Goal: Transaction & Acquisition: Obtain resource

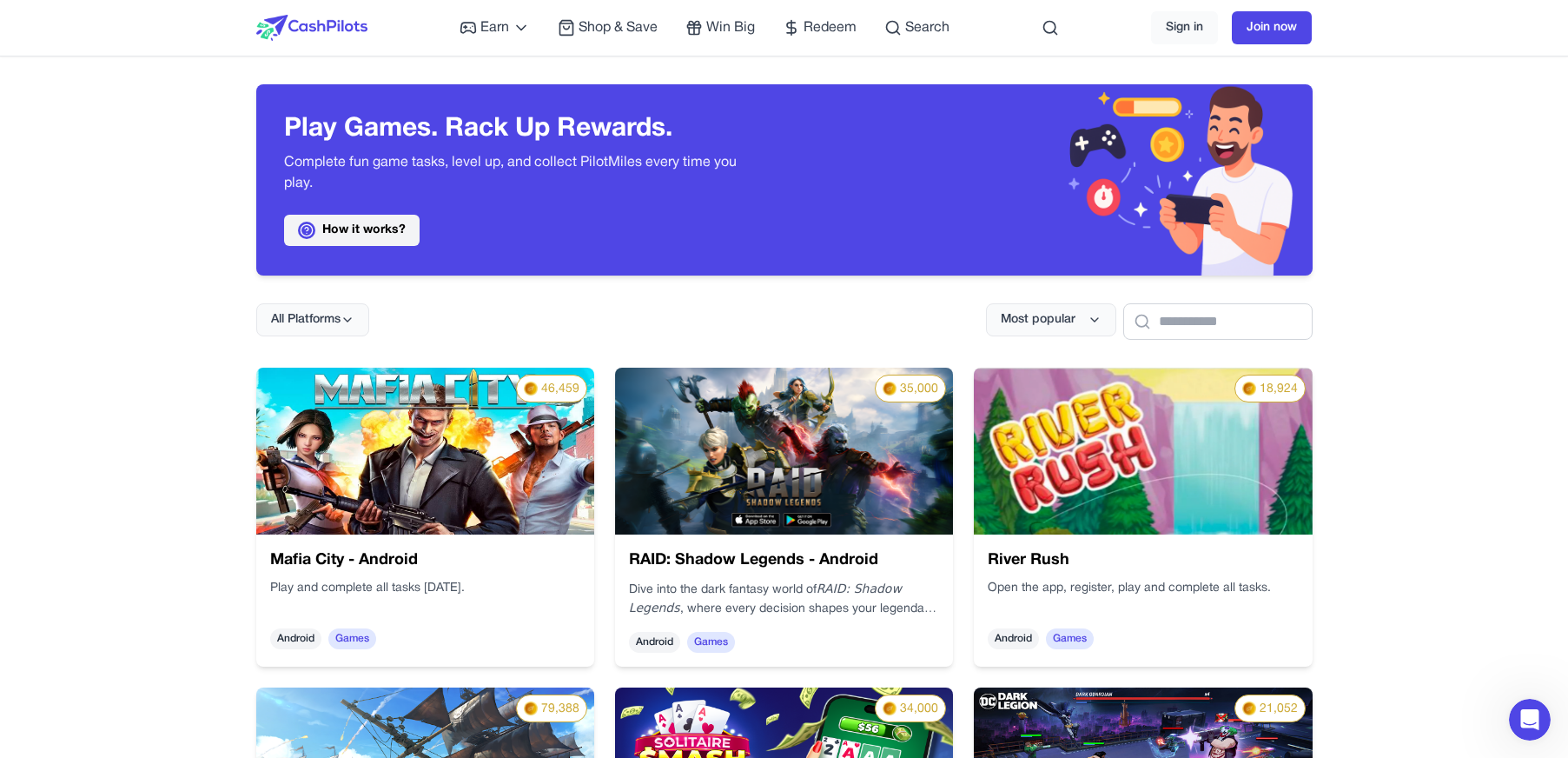
click at [313, 230] on icon at bounding box center [306, 230] width 14 height 14
click at [836, 36] on span "Redeem" at bounding box center [830, 27] width 53 height 21
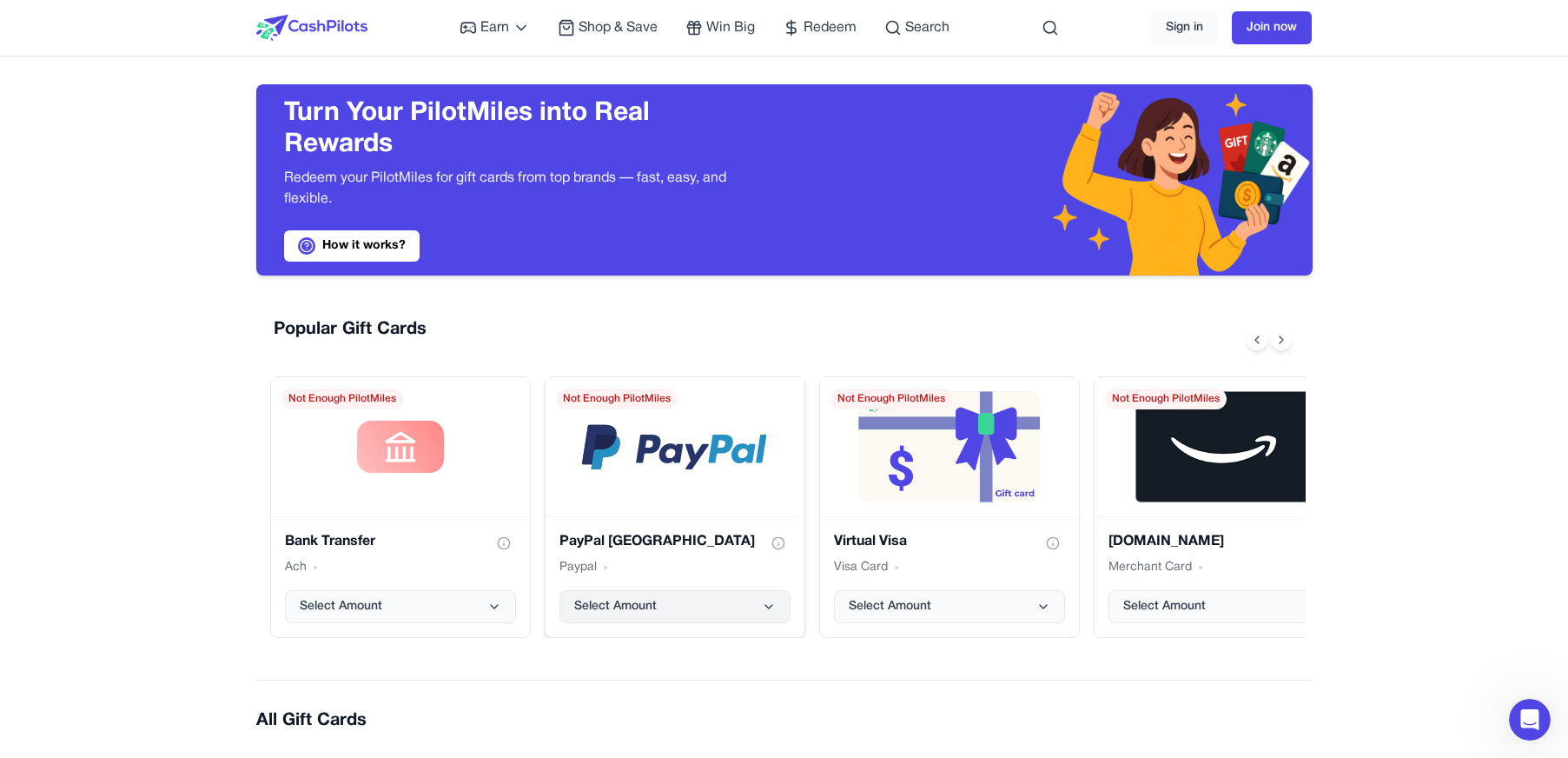
click at [662, 601] on button "Select Amount" at bounding box center [675, 606] width 231 height 33
drag, startPoint x: 290, startPoint y: 305, endPoint x: 280, endPoint y: 284, distance: 23.3
click at [289, 304] on div "Popular Gift Cards Bank Transfer Ach Select Amount Not Enough PilotMiles PayPal…" at bounding box center [784, 478] width 1056 height 349
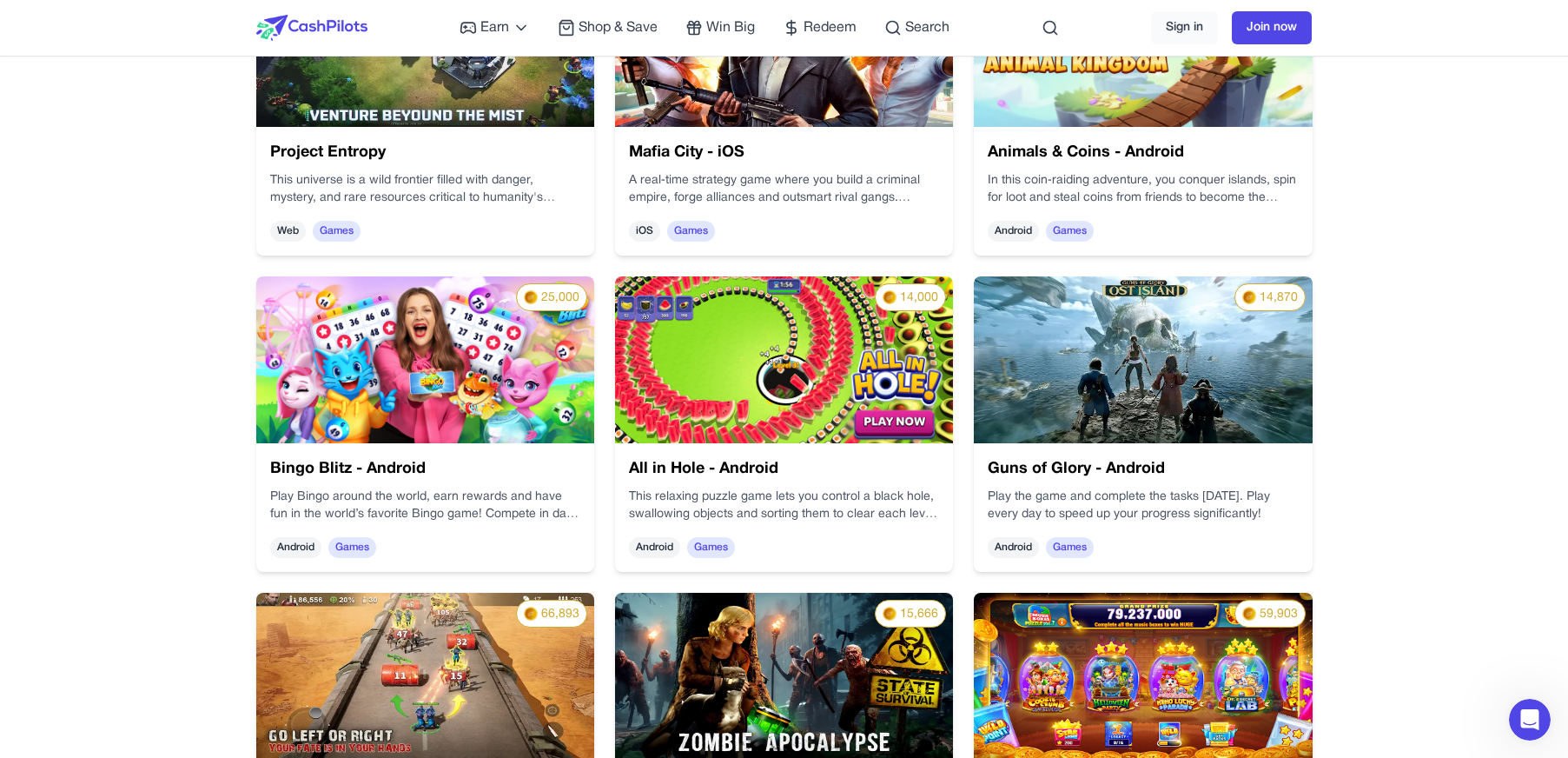
click at [726, 410] on img at bounding box center [784, 359] width 338 height 167
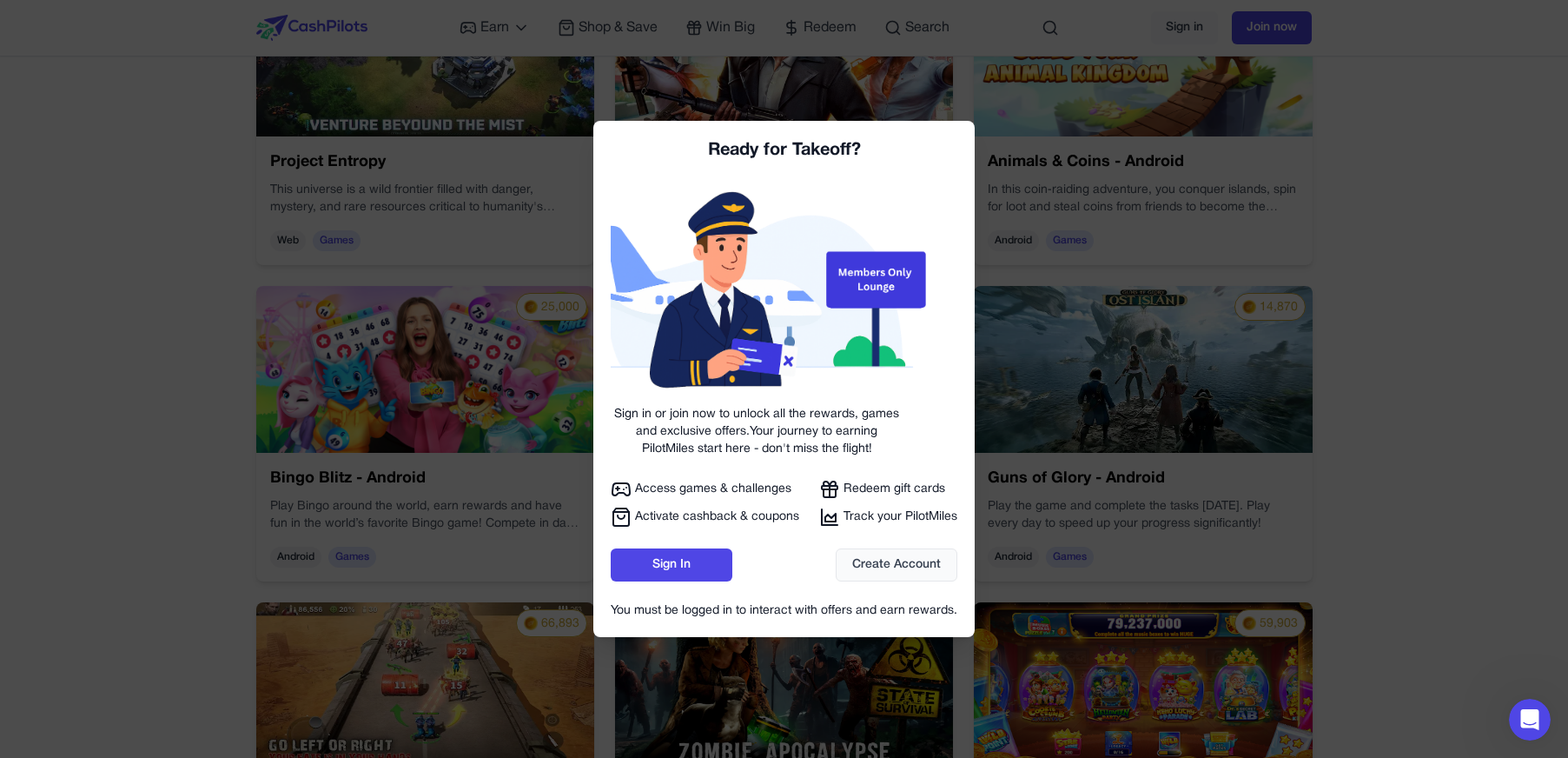
click at [1168, 471] on div at bounding box center [784, 379] width 1568 height 758
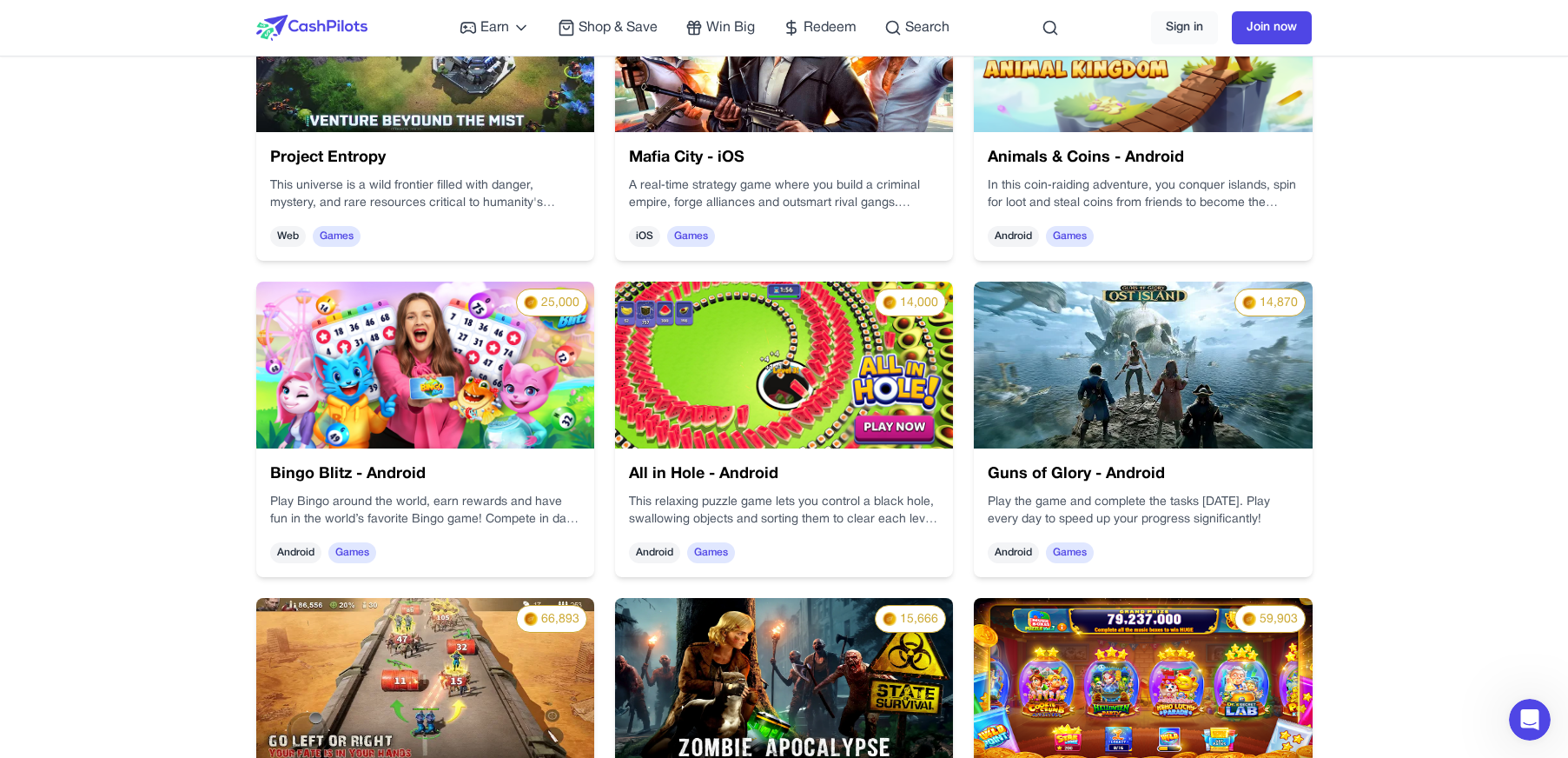
scroll to position [1042, 0]
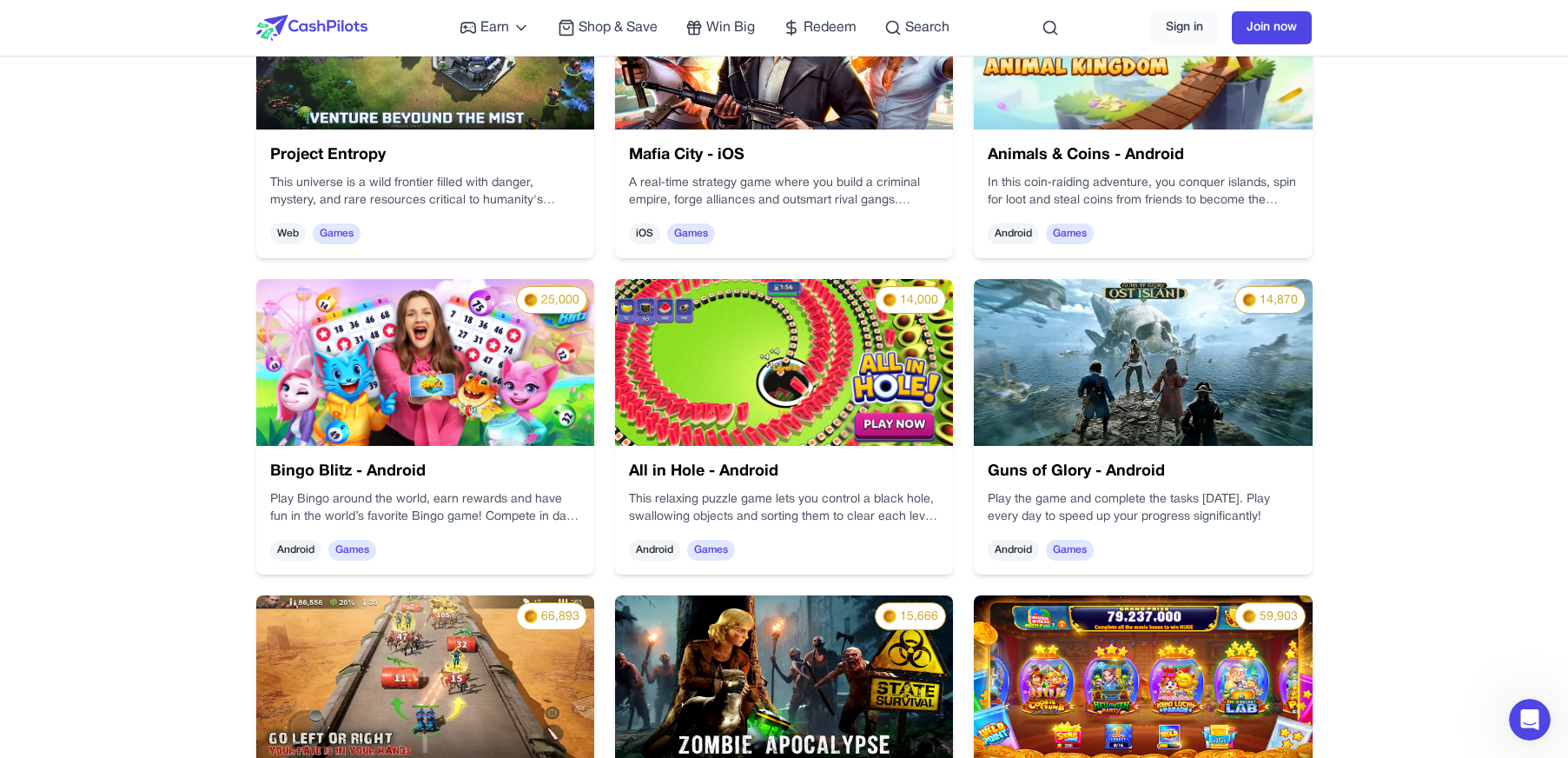
click at [906, 295] on span "14,000" at bounding box center [919, 301] width 39 height 17
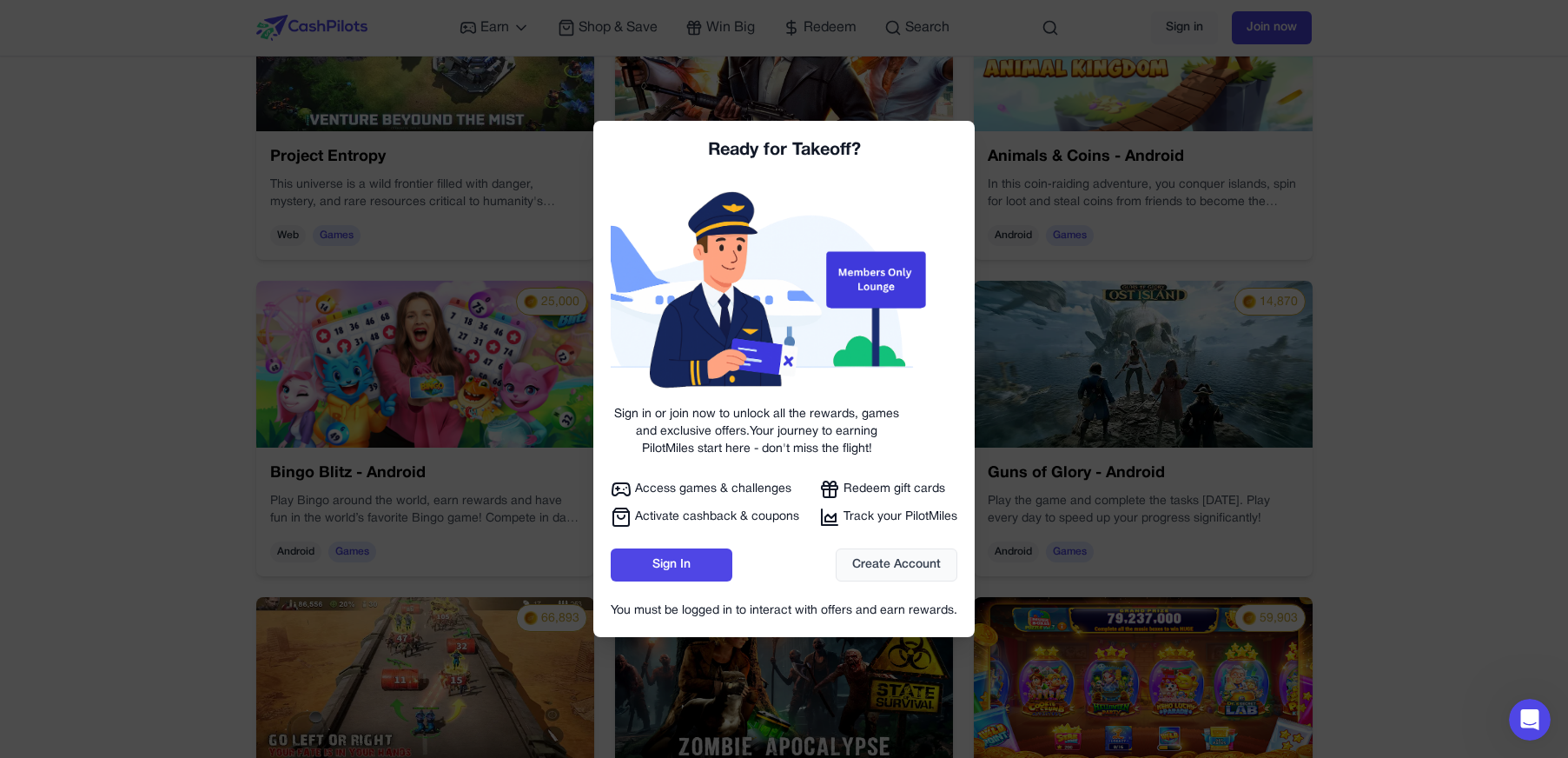
click at [1233, 382] on div at bounding box center [784, 379] width 1568 height 758
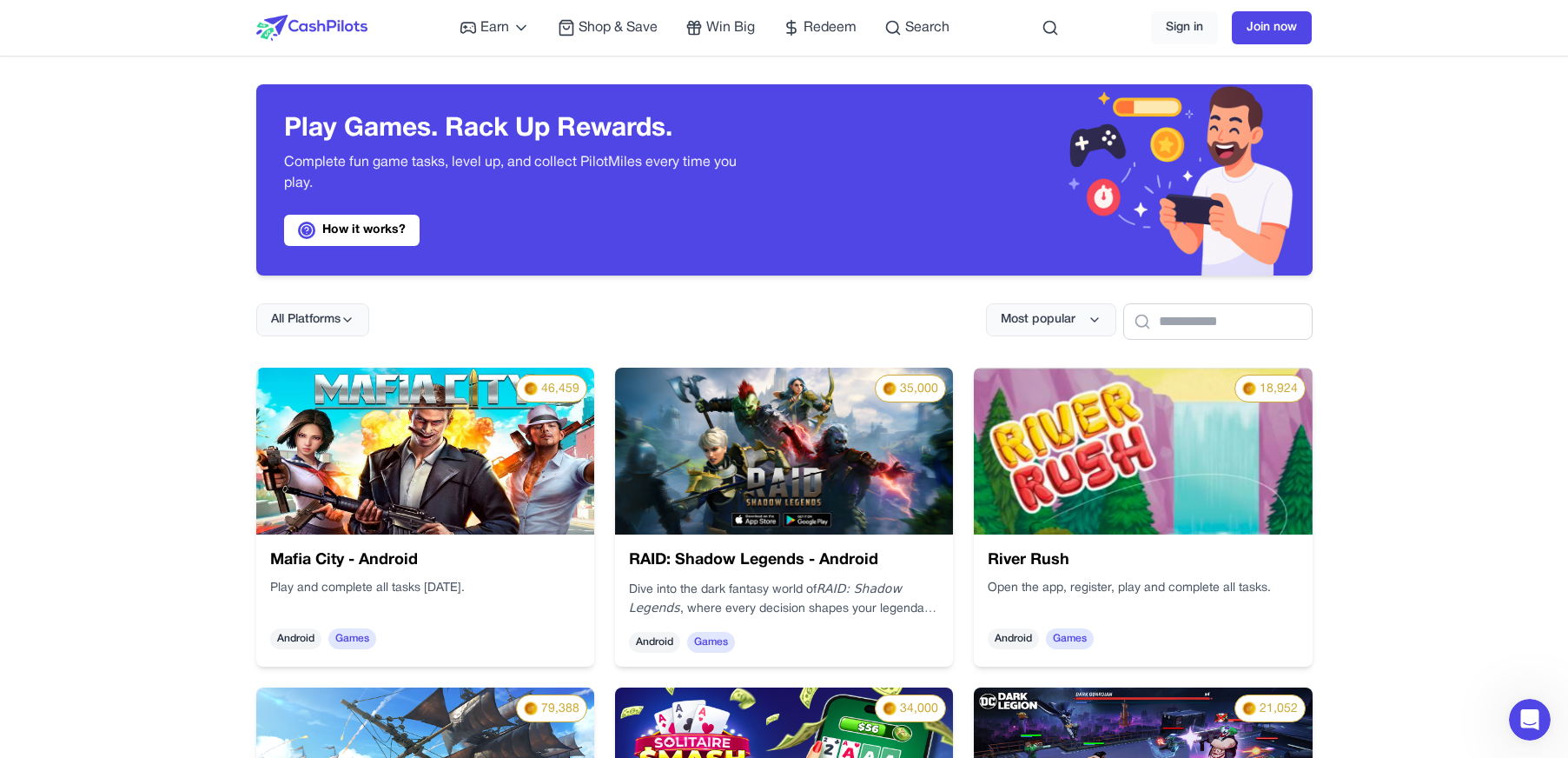
scroll to position [0, 0]
click at [986, 326] on button "Most popular" at bounding box center [1051, 320] width 130 height 33
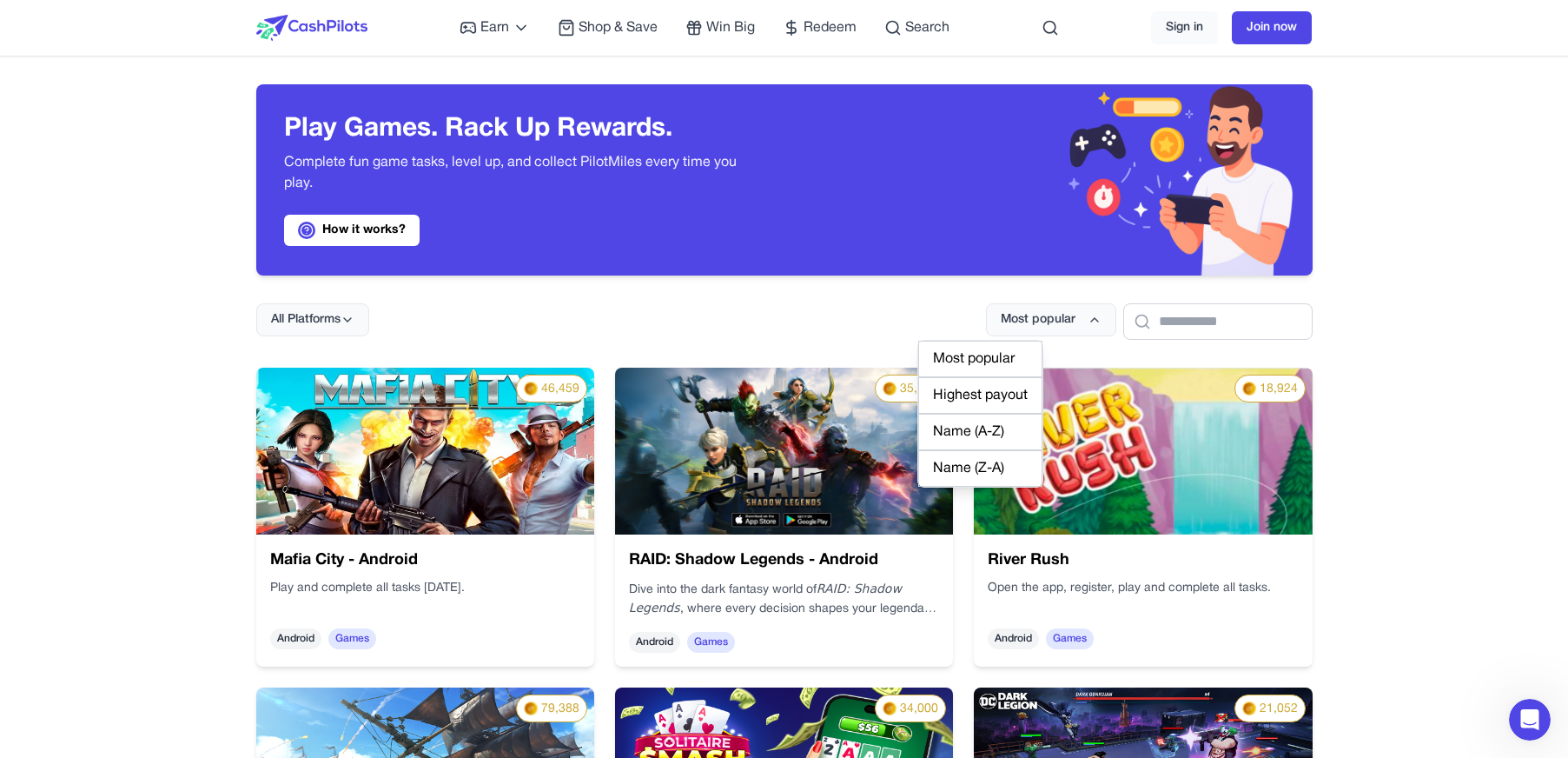
click at [956, 404] on div "Highest payout" at bounding box center [981, 395] width 124 height 37
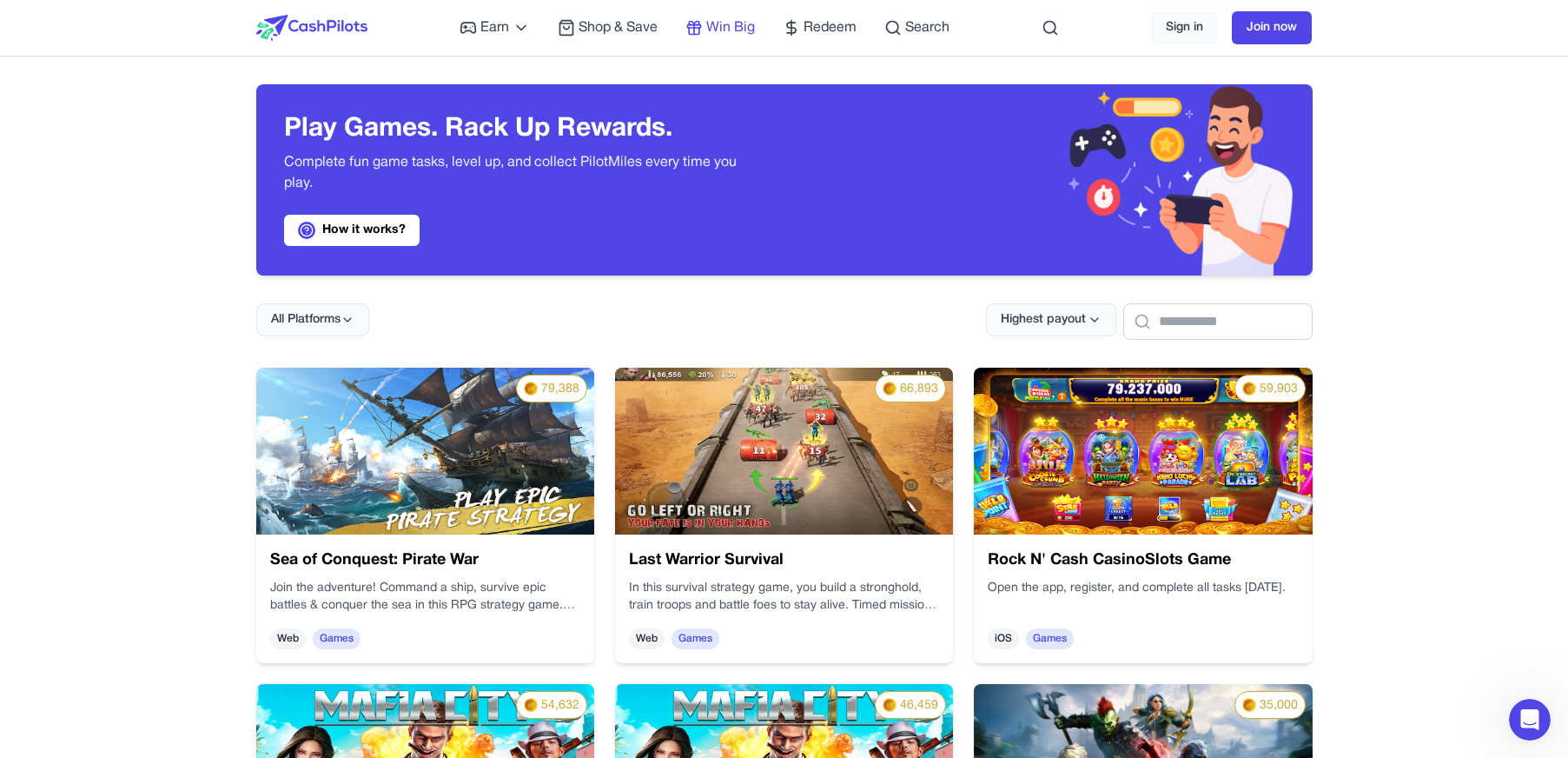
click at [727, 28] on span "Win Big" at bounding box center [731, 27] width 49 height 21
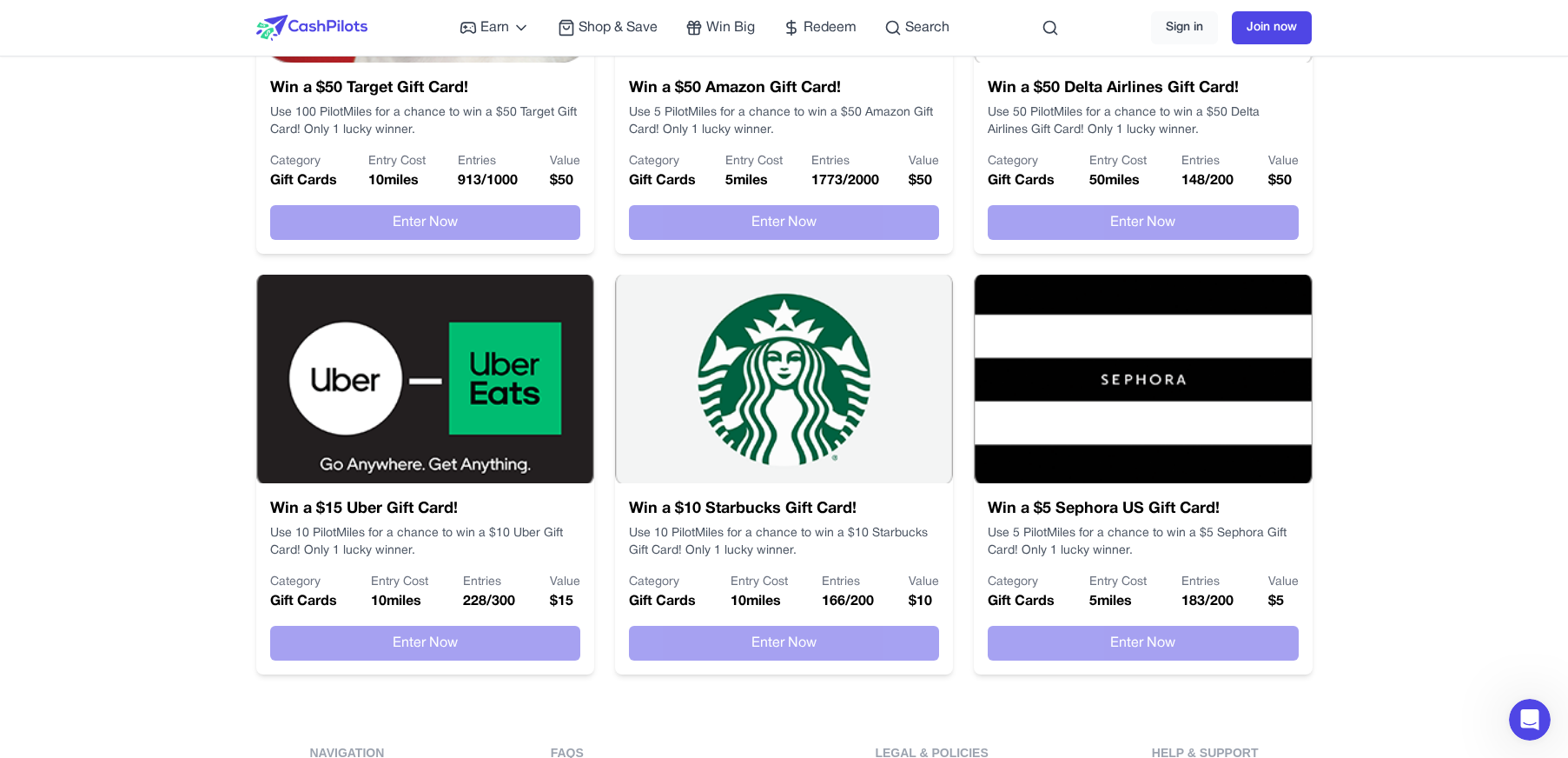
scroll to position [1043, 0]
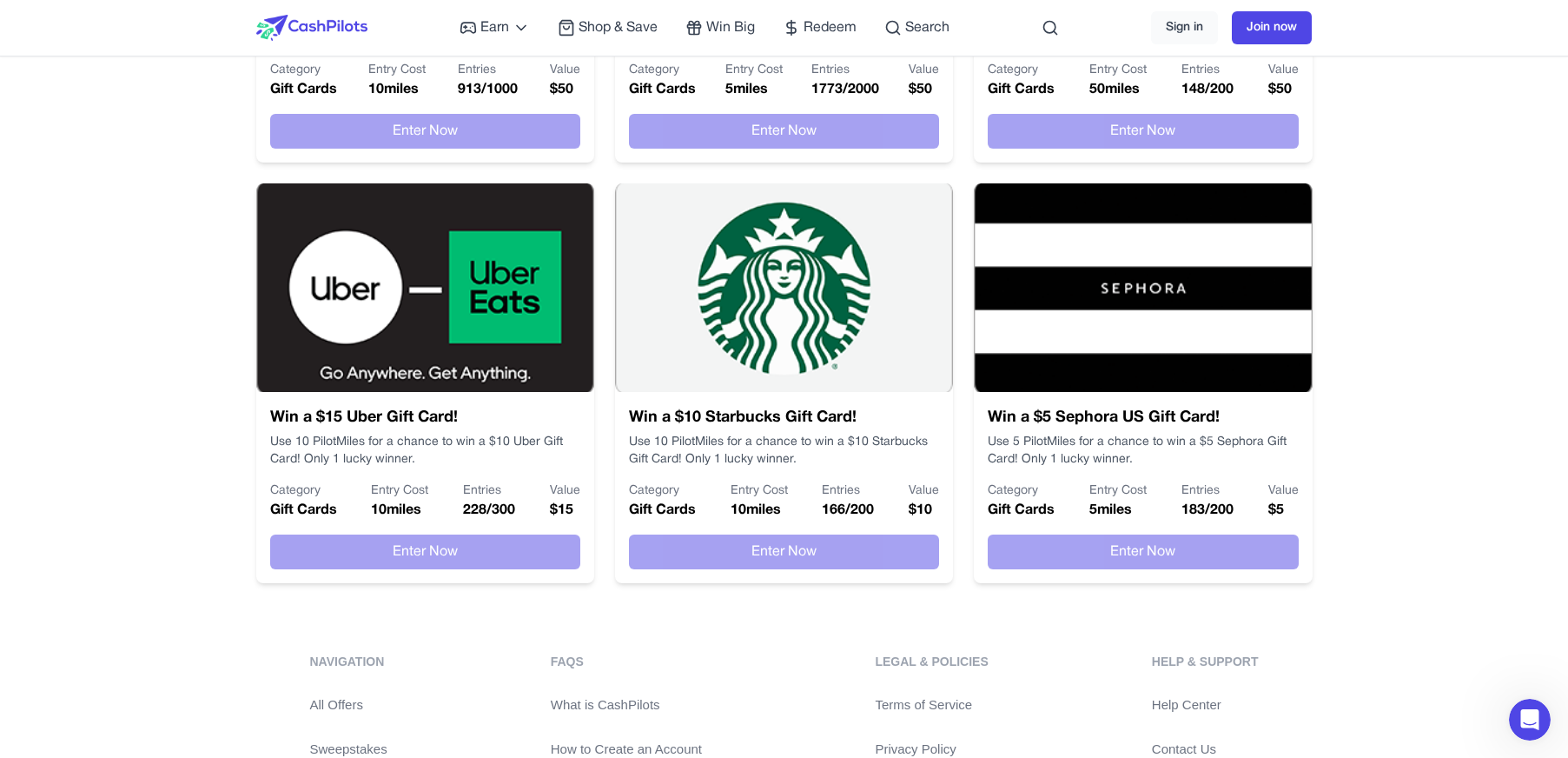
click at [302, 15] on img at bounding box center [312, 28] width 111 height 26
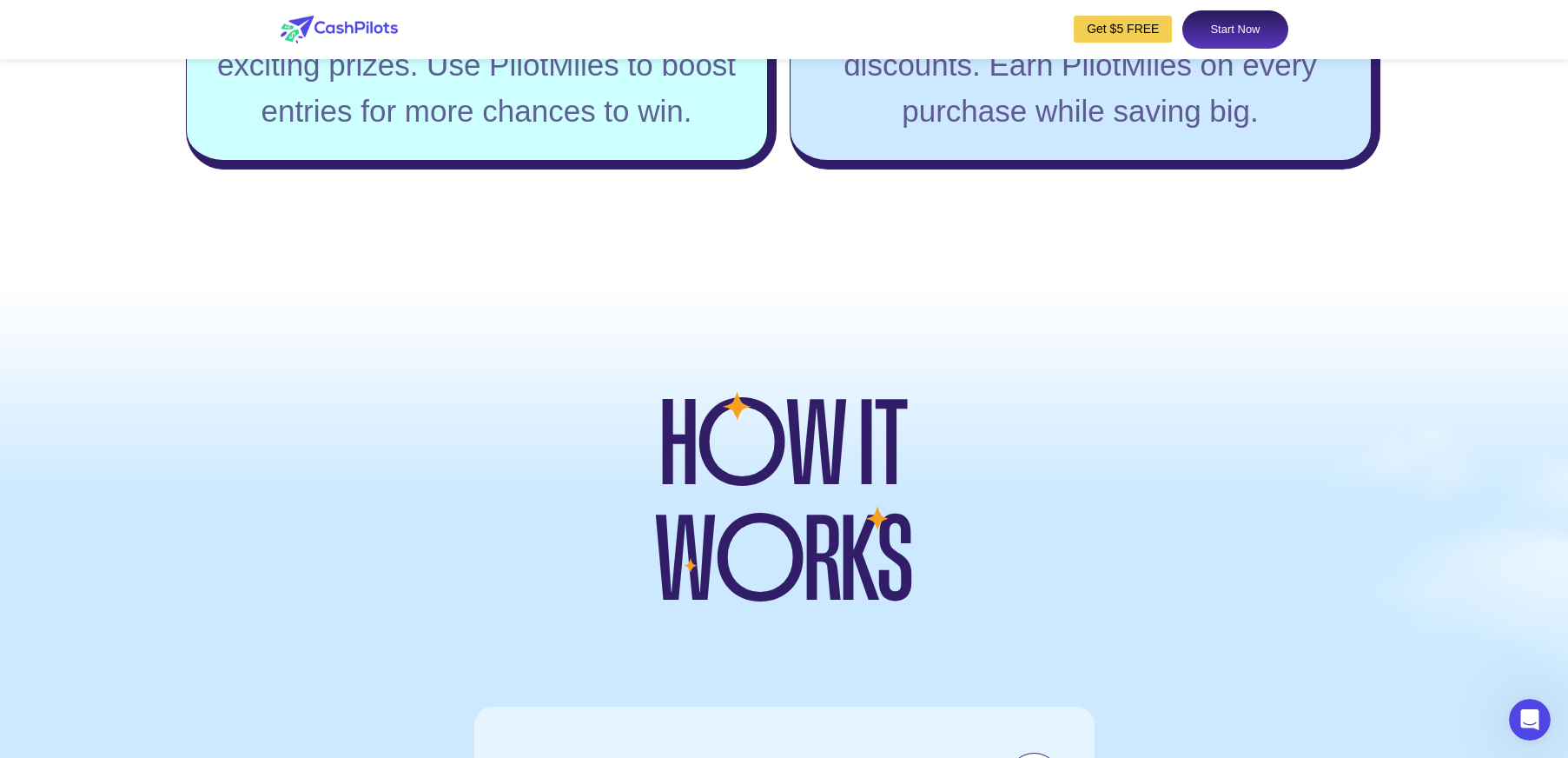
scroll to position [4441, 0]
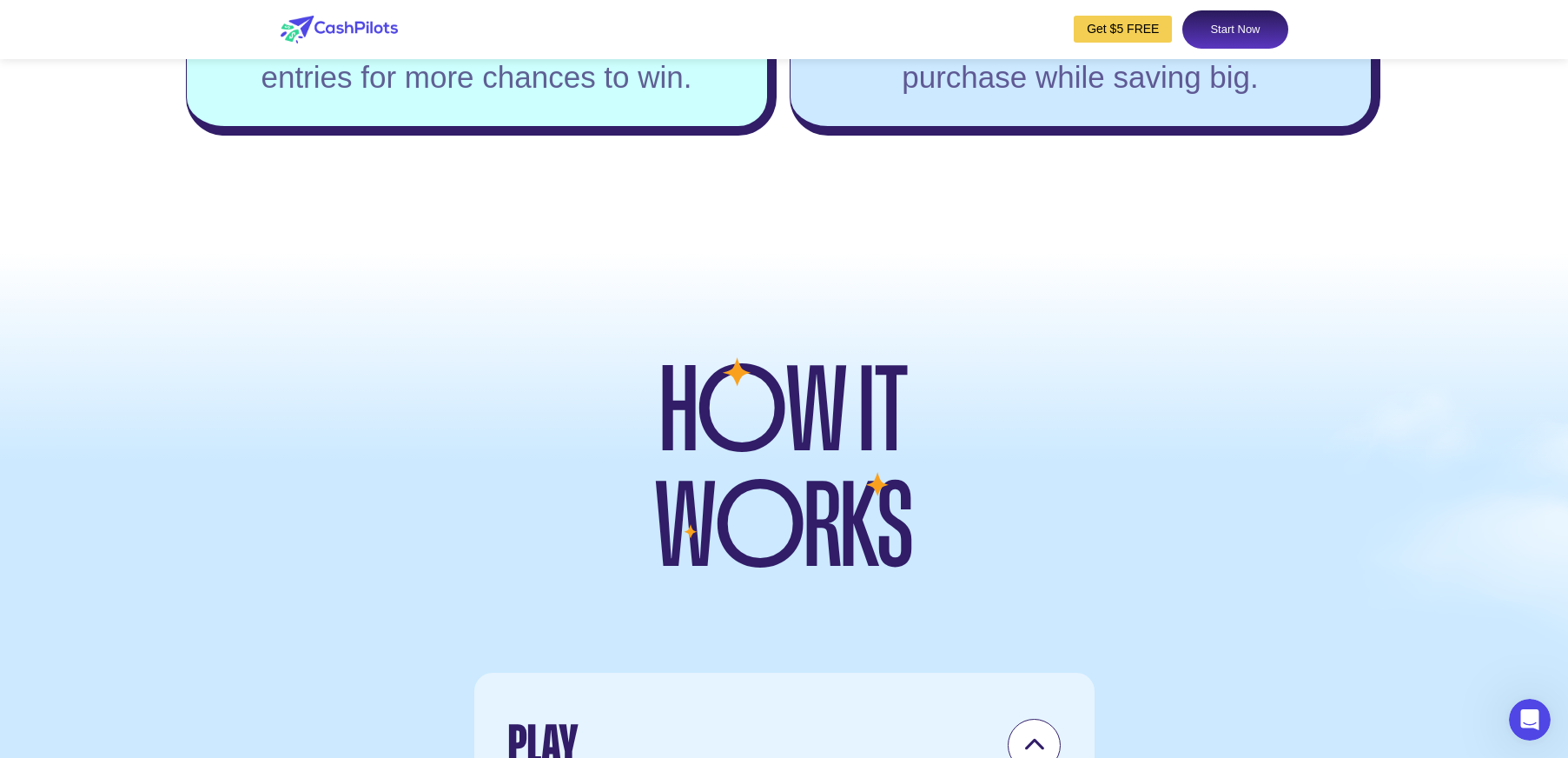
click at [1281, 46] on div "Get $5 FREE Start Now" at bounding box center [1181, 29] width 214 height 39
click at [1267, 36] on link "Start Now" at bounding box center [1235, 29] width 106 height 39
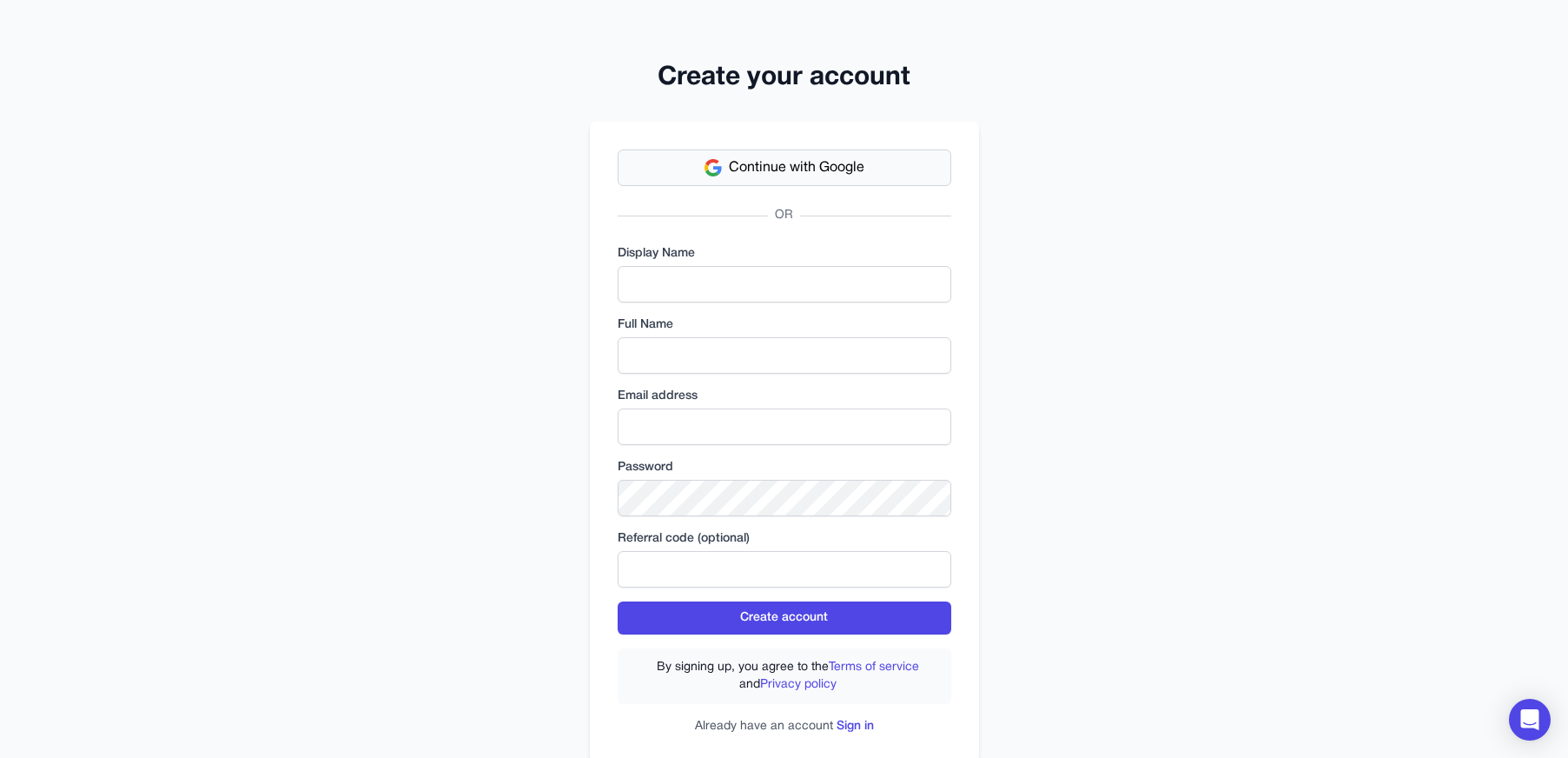
click at [692, 176] on button "Continue with Google" at bounding box center [785, 168] width 334 height 37
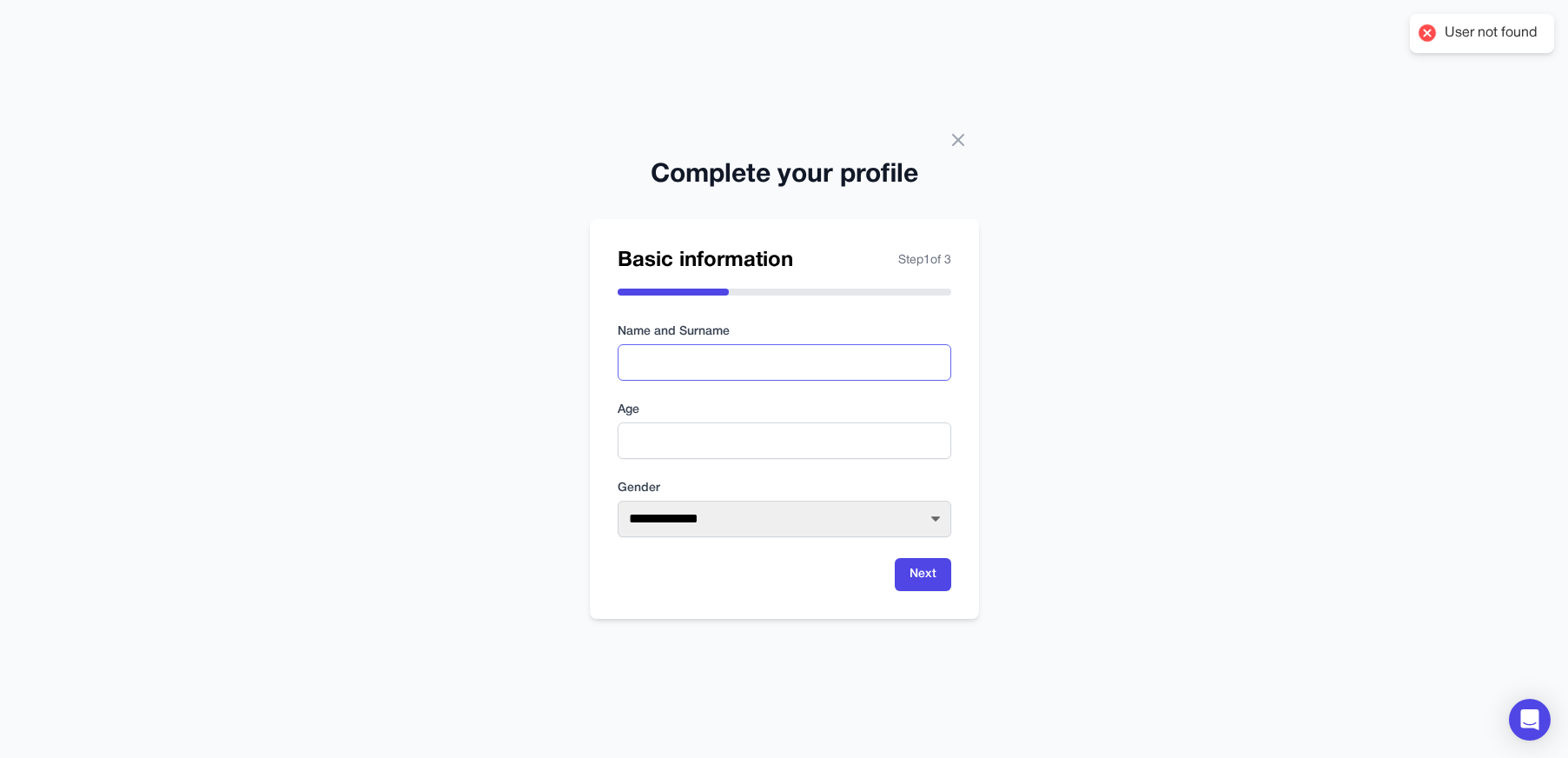
click at [736, 374] on input "text" at bounding box center [785, 362] width 334 height 37
type input "****"
click at [738, 447] on input "number" at bounding box center [785, 440] width 334 height 37
type input "**"
select select "****"
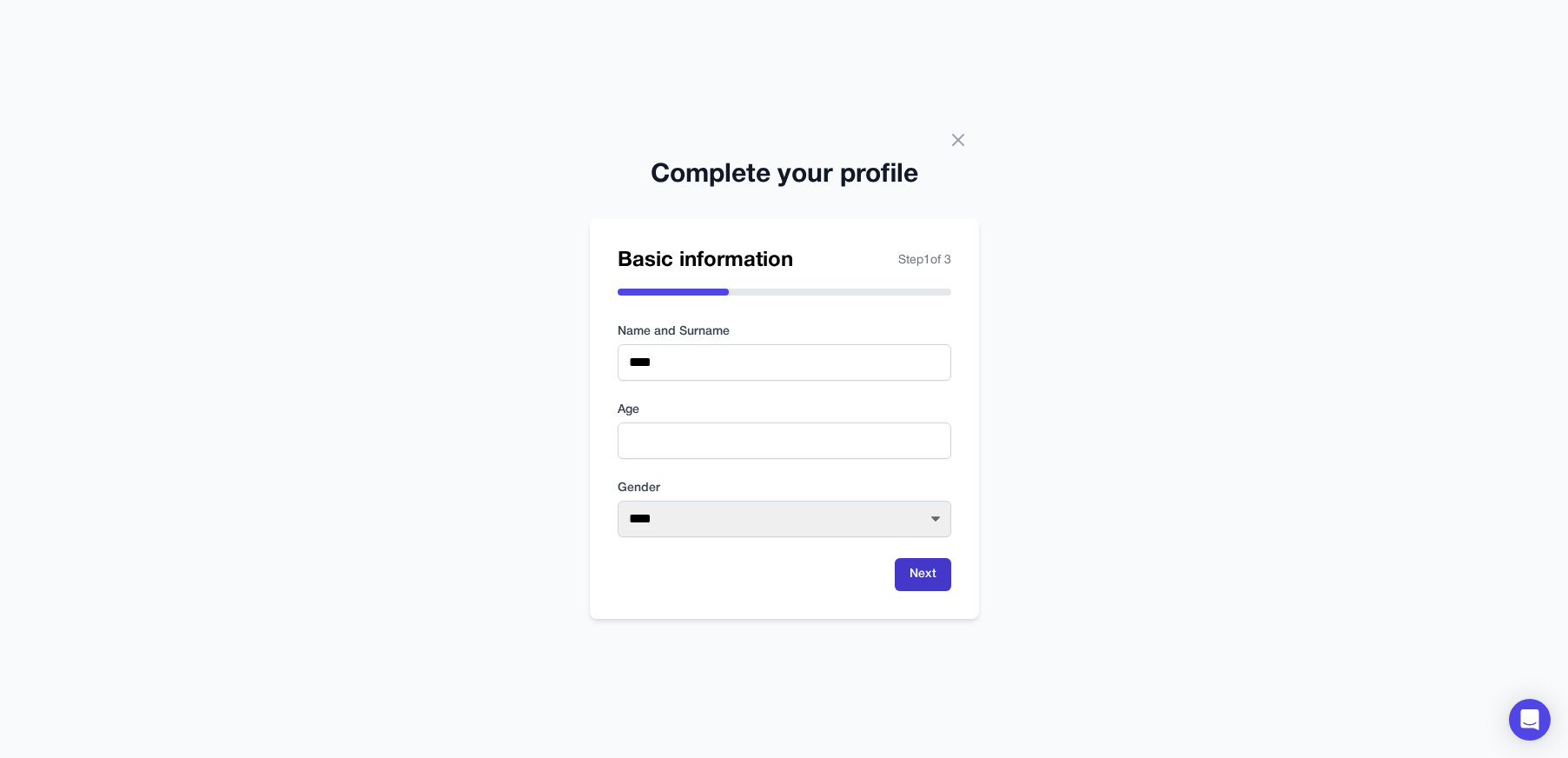
click at [938, 567] on button "Next" at bounding box center [923, 574] width 57 height 33
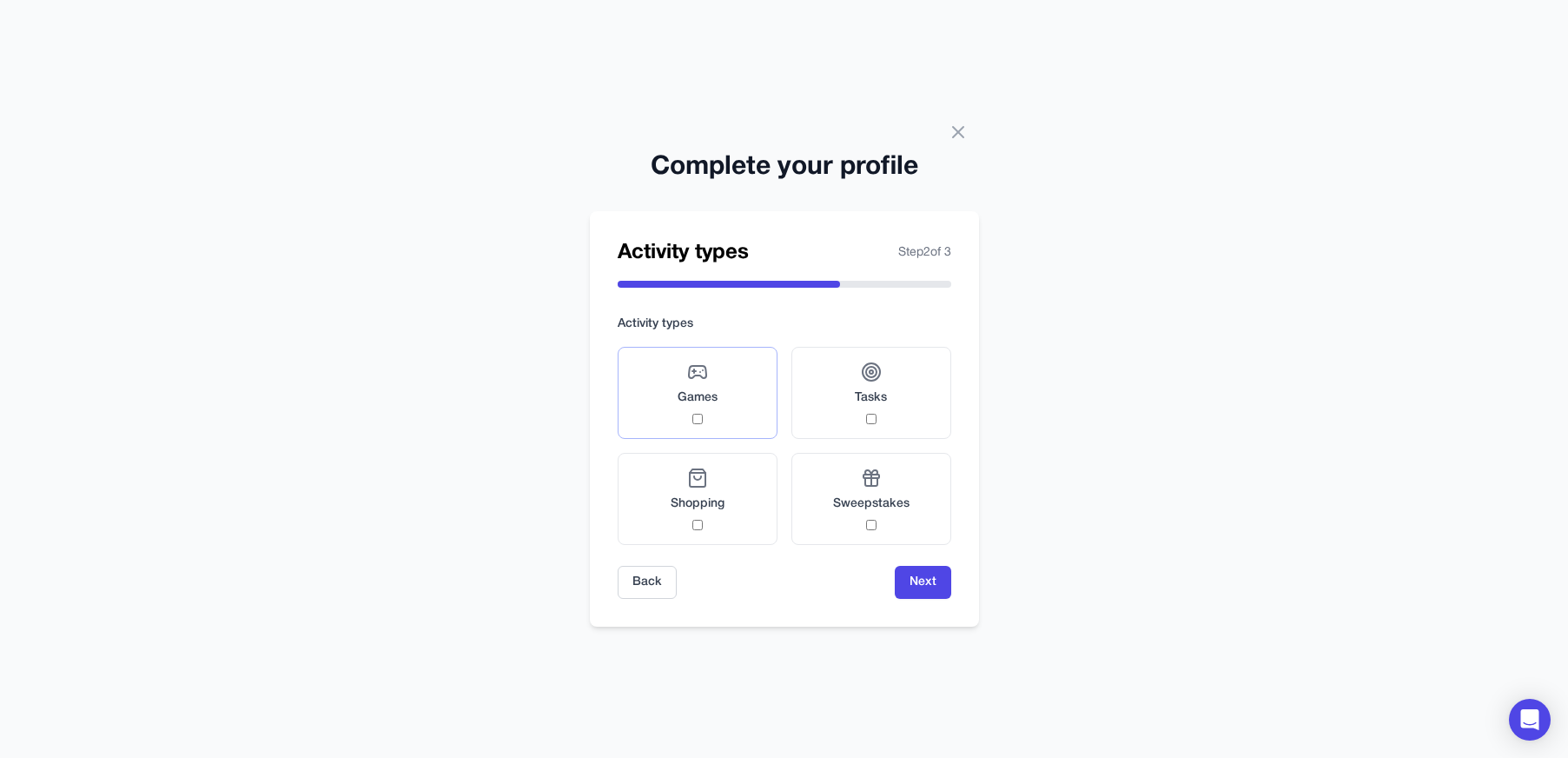
click at [754, 409] on label "Games" at bounding box center [698, 393] width 160 height 92
click at [866, 371] on circle at bounding box center [871, 371] width 10 height 10
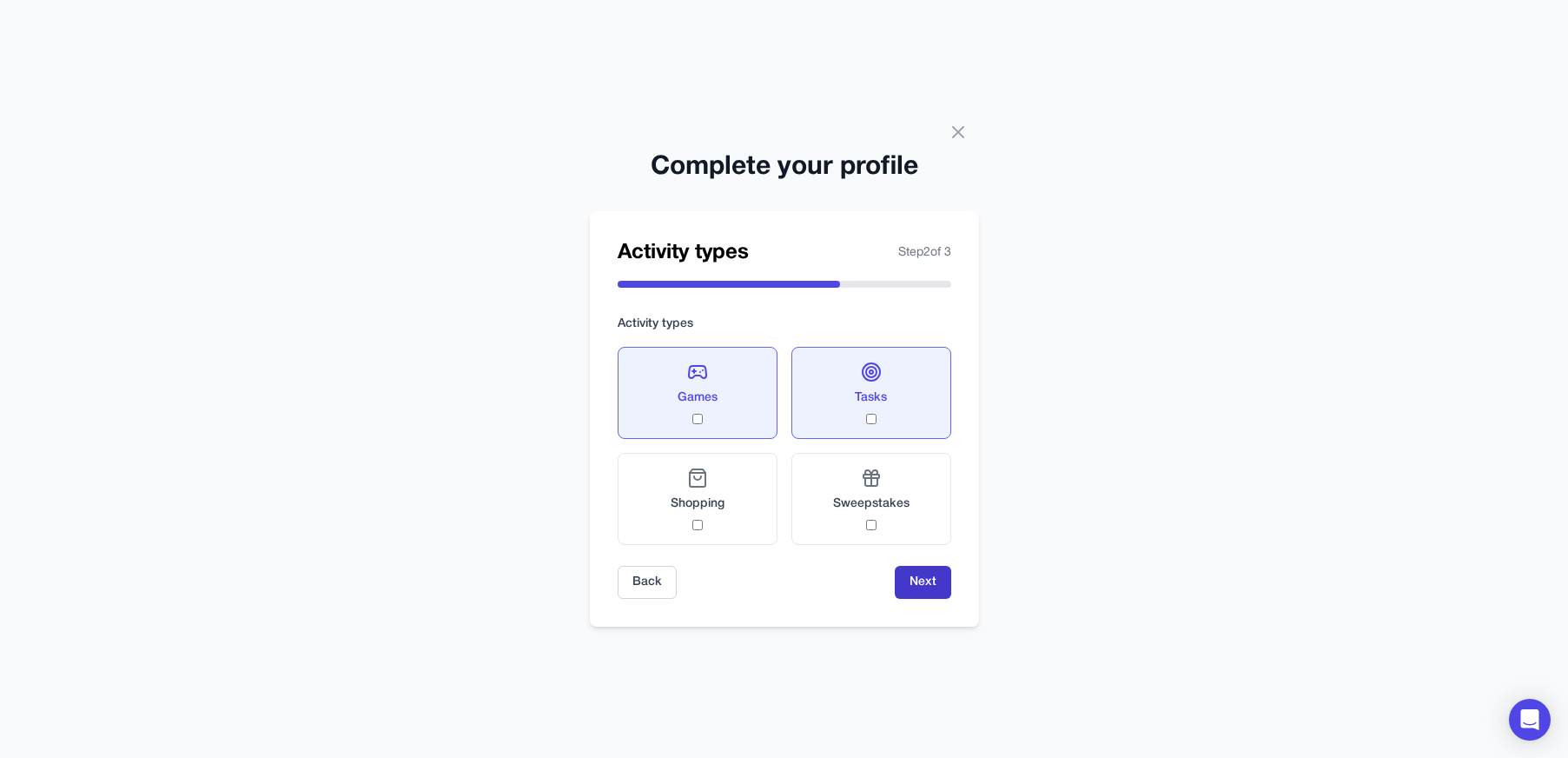
click at [925, 585] on button "Next" at bounding box center [923, 582] width 57 height 33
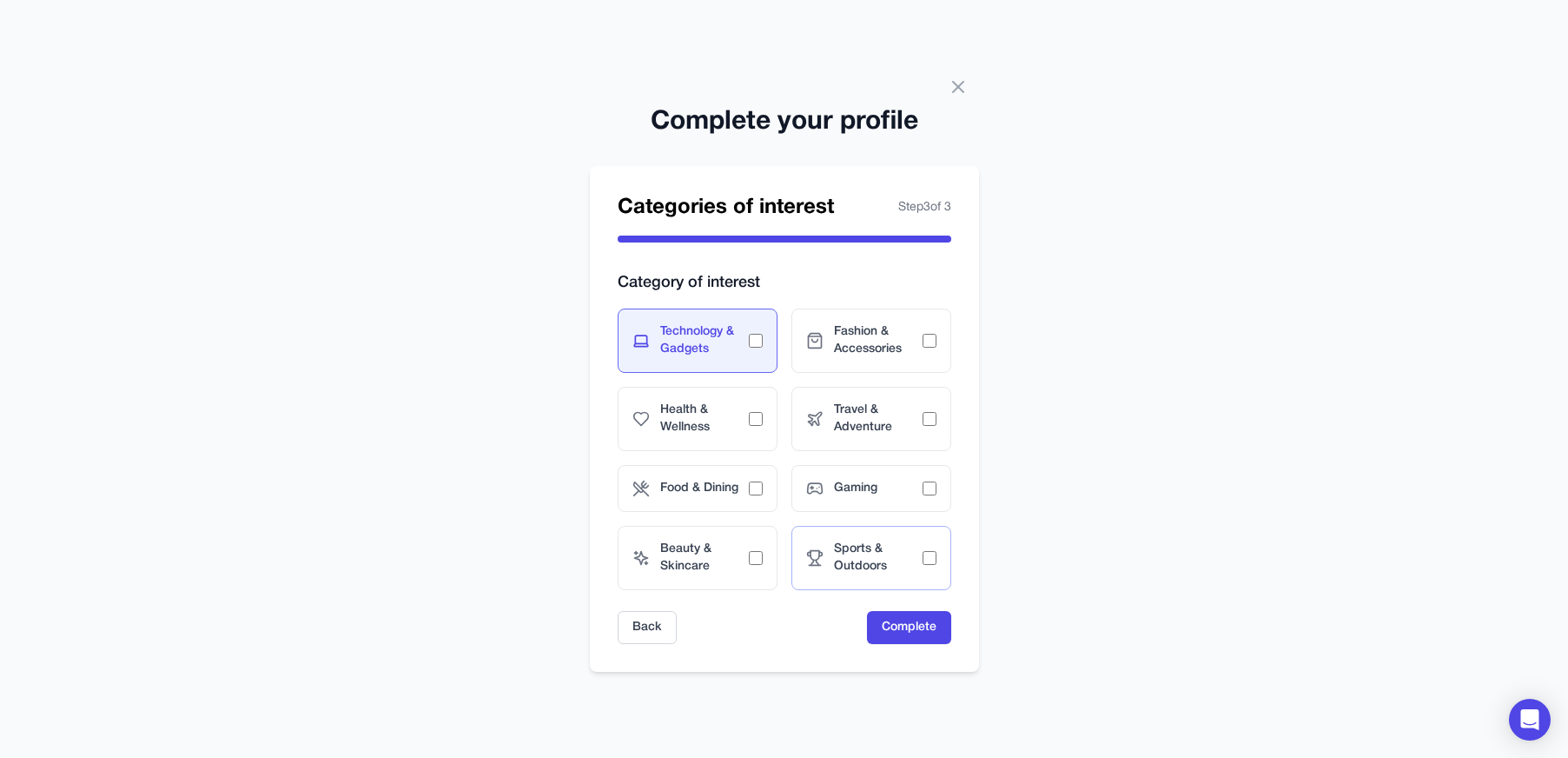
drag, startPoint x: 831, startPoint y: 509, endPoint x: 919, endPoint y: 575, distance: 110.0
click at [831, 509] on div "Gaming" at bounding box center [872, 488] width 160 height 47
click at [939, 638] on button "Complete" at bounding box center [908, 627] width 84 height 33
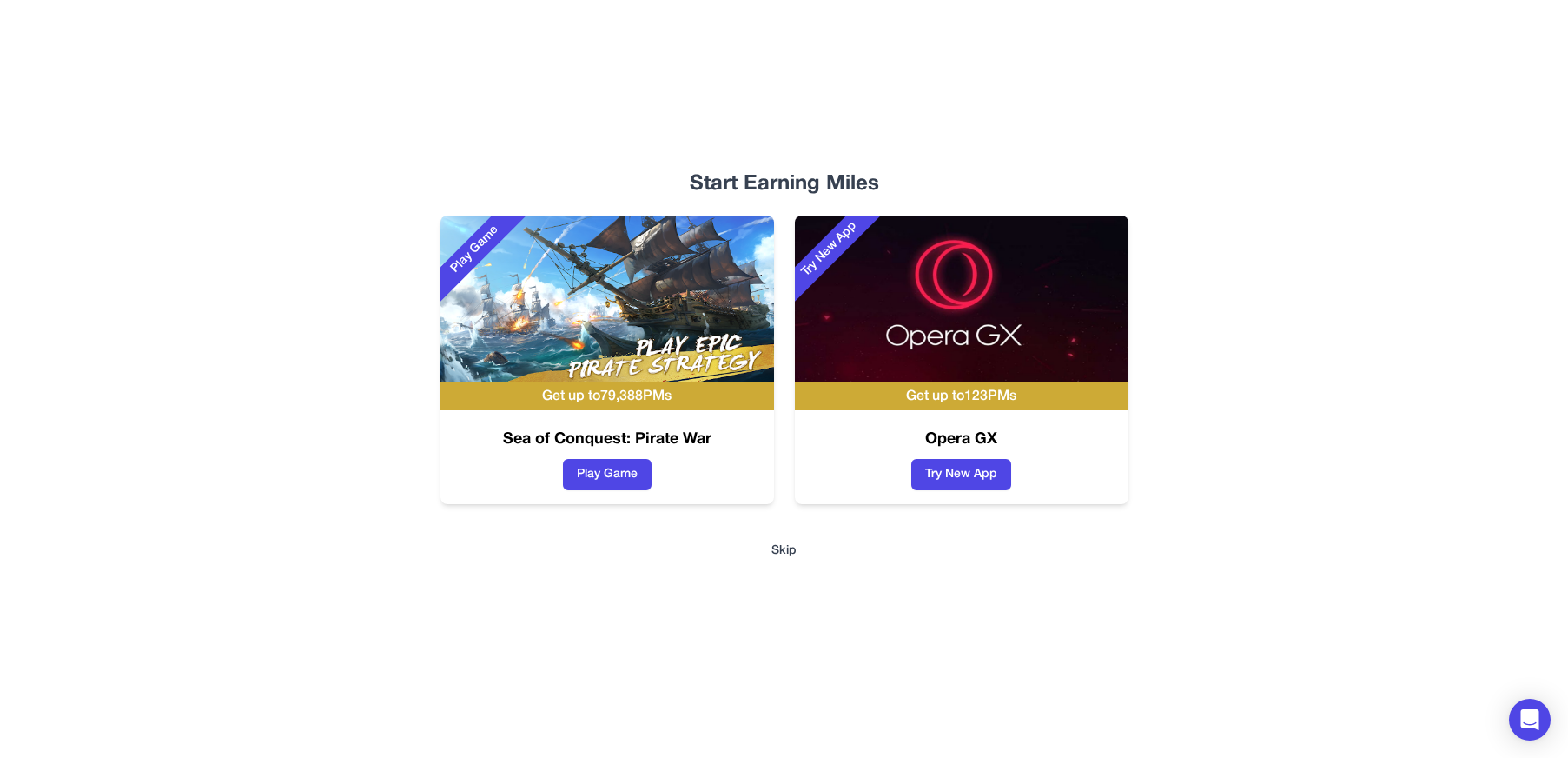
click at [777, 539] on div "Start Earning Miles Play Game Get up to 79,388 PMs Sea of Conquest: Pirate War …" at bounding box center [784, 379] width 1112 height 758
click at [784, 553] on button "Skip" at bounding box center [784, 551] width 25 height 17
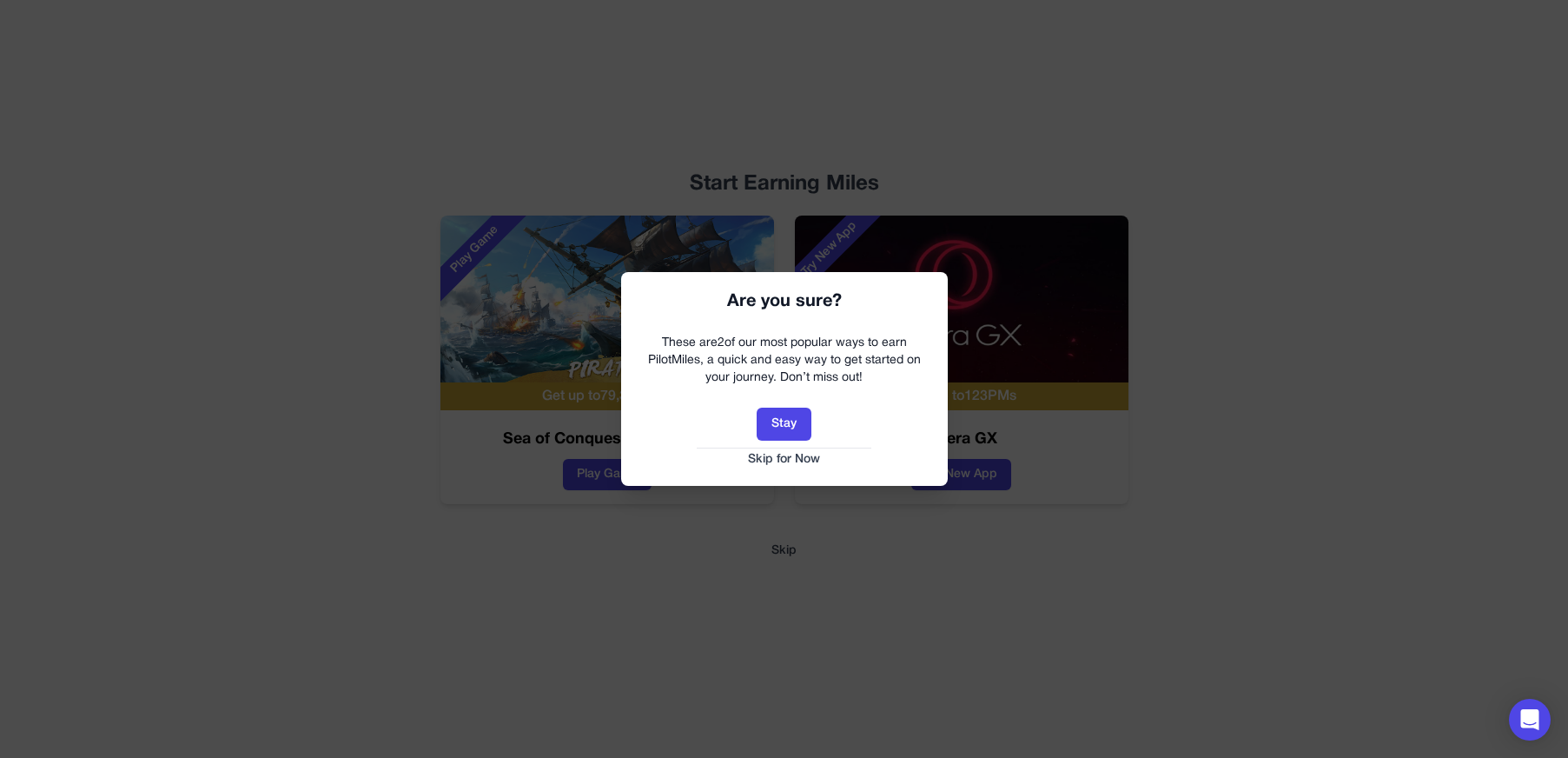
click at [765, 459] on button "Skip for Now" at bounding box center [785, 460] width 292 height 17
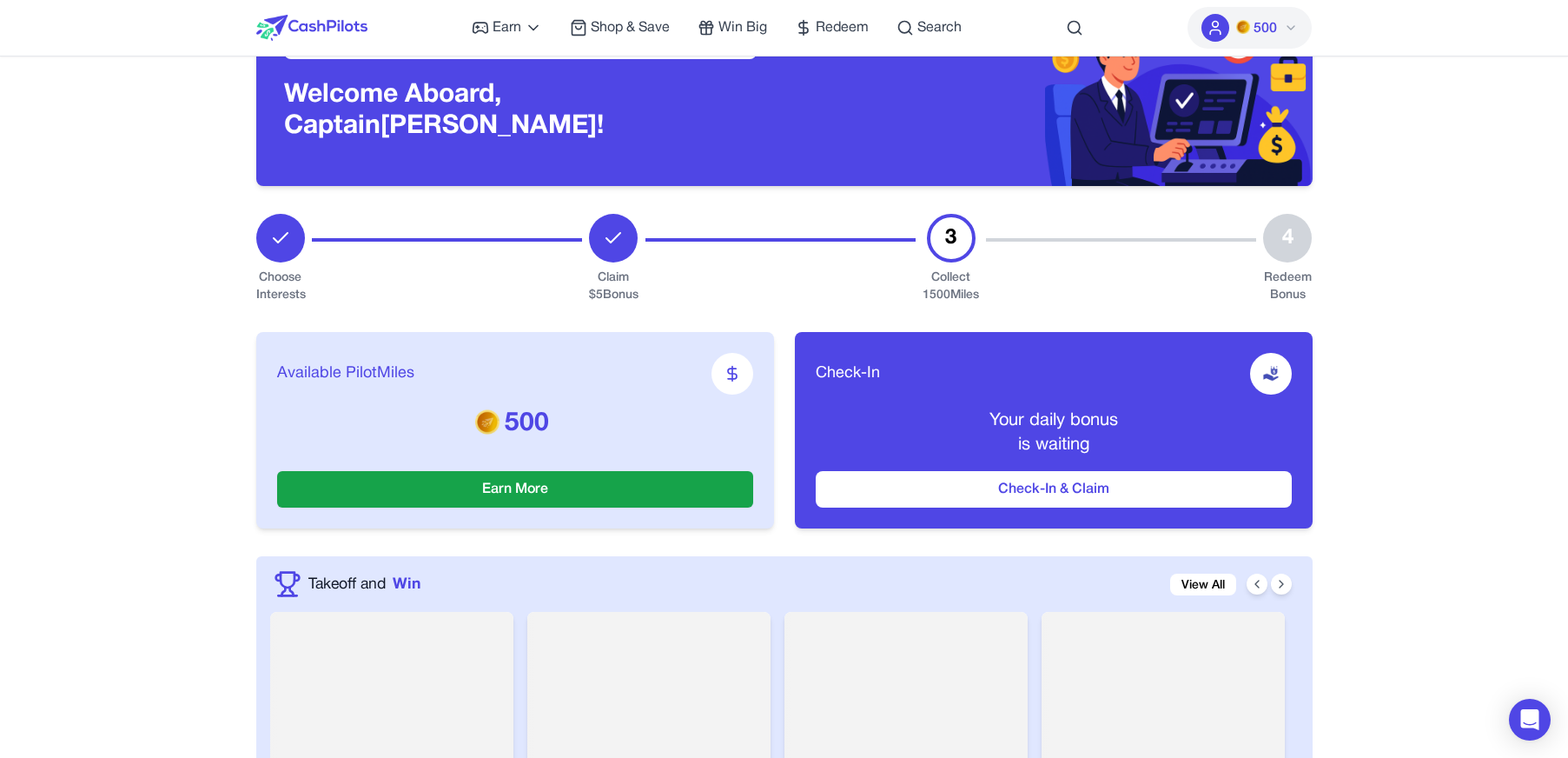
scroll to position [93, 0]
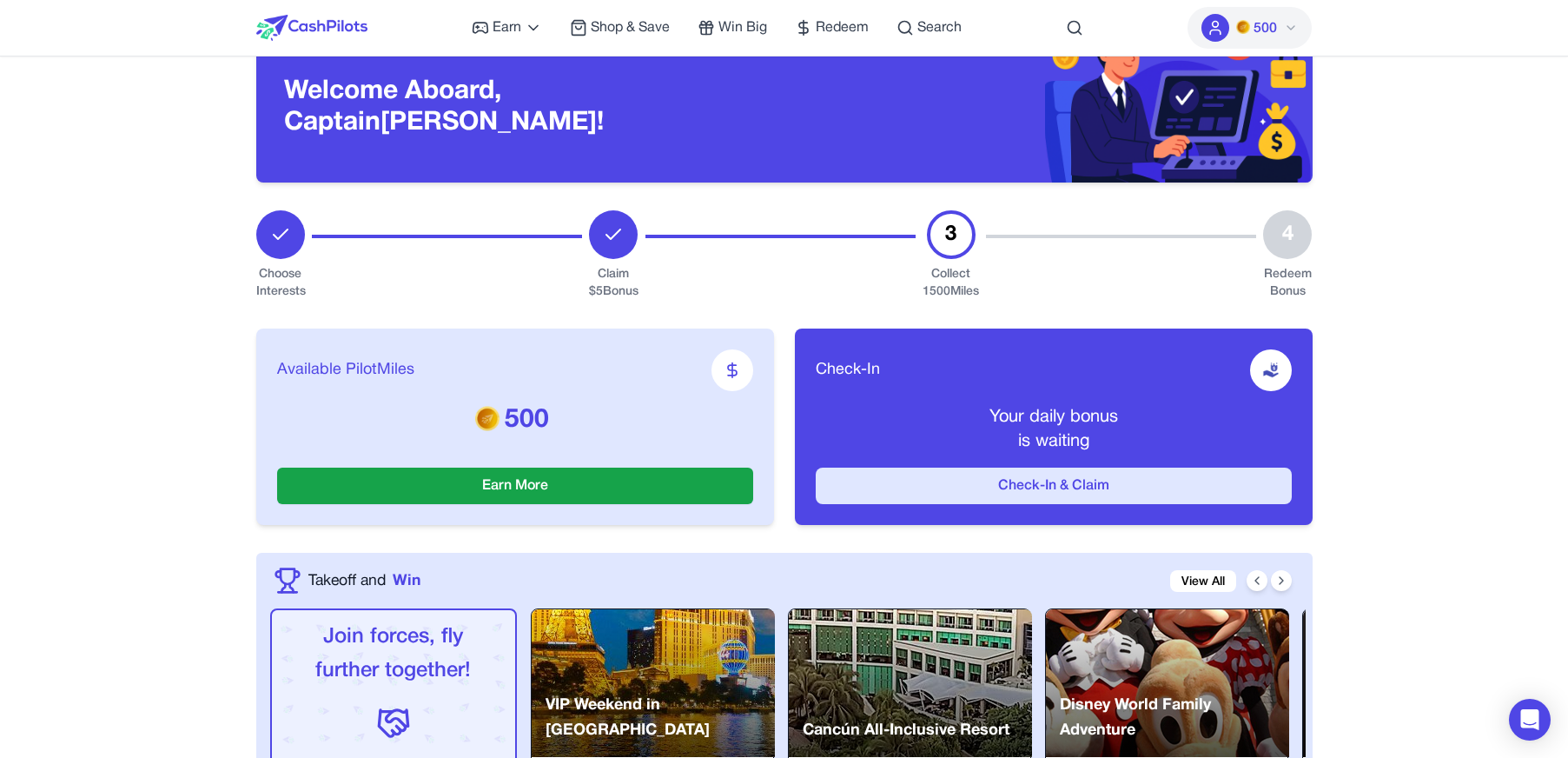
click at [917, 494] on button "Check-In & Claim" at bounding box center [1054, 486] width 476 height 37
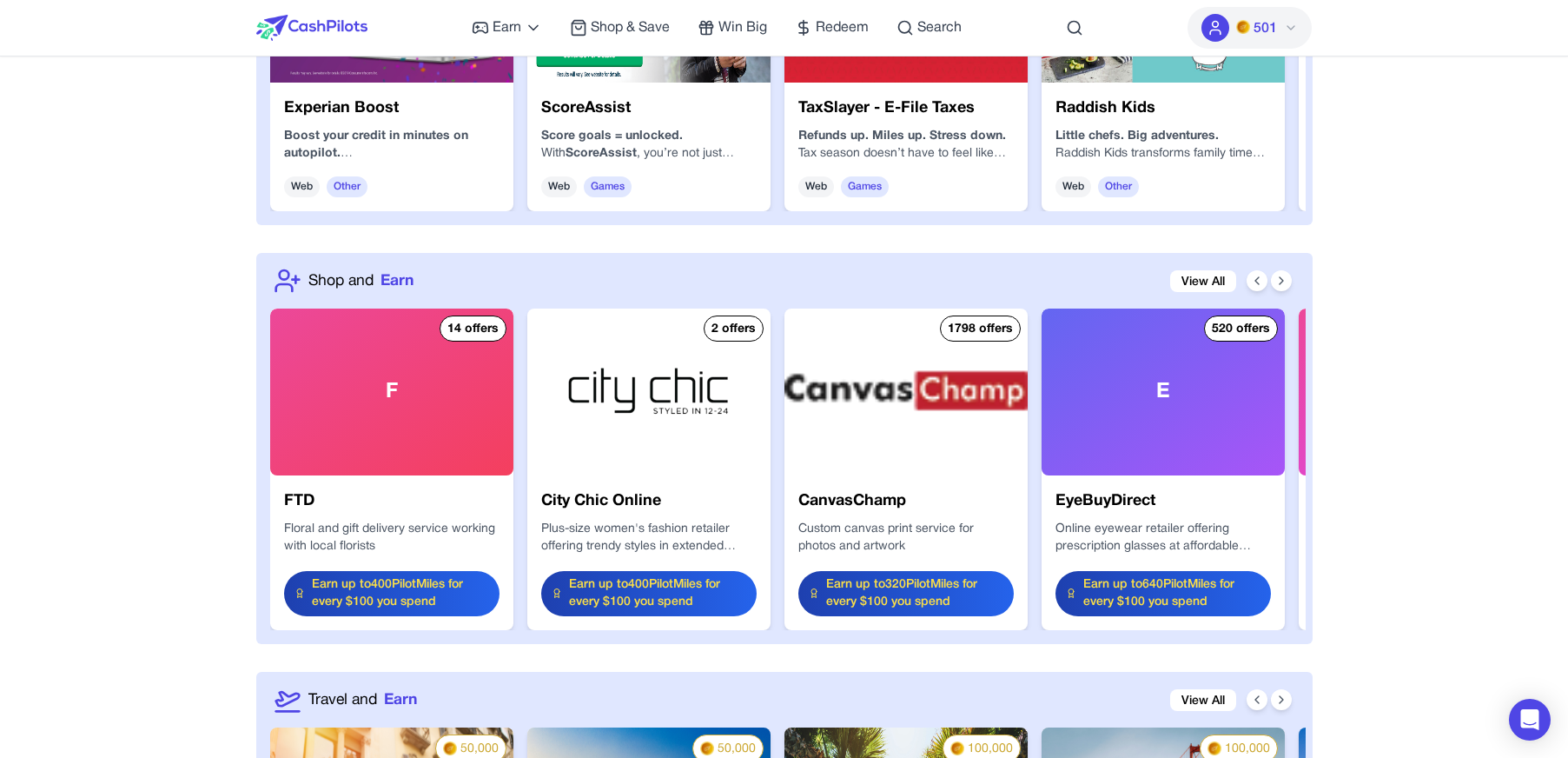
scroll to position [1963, 0]
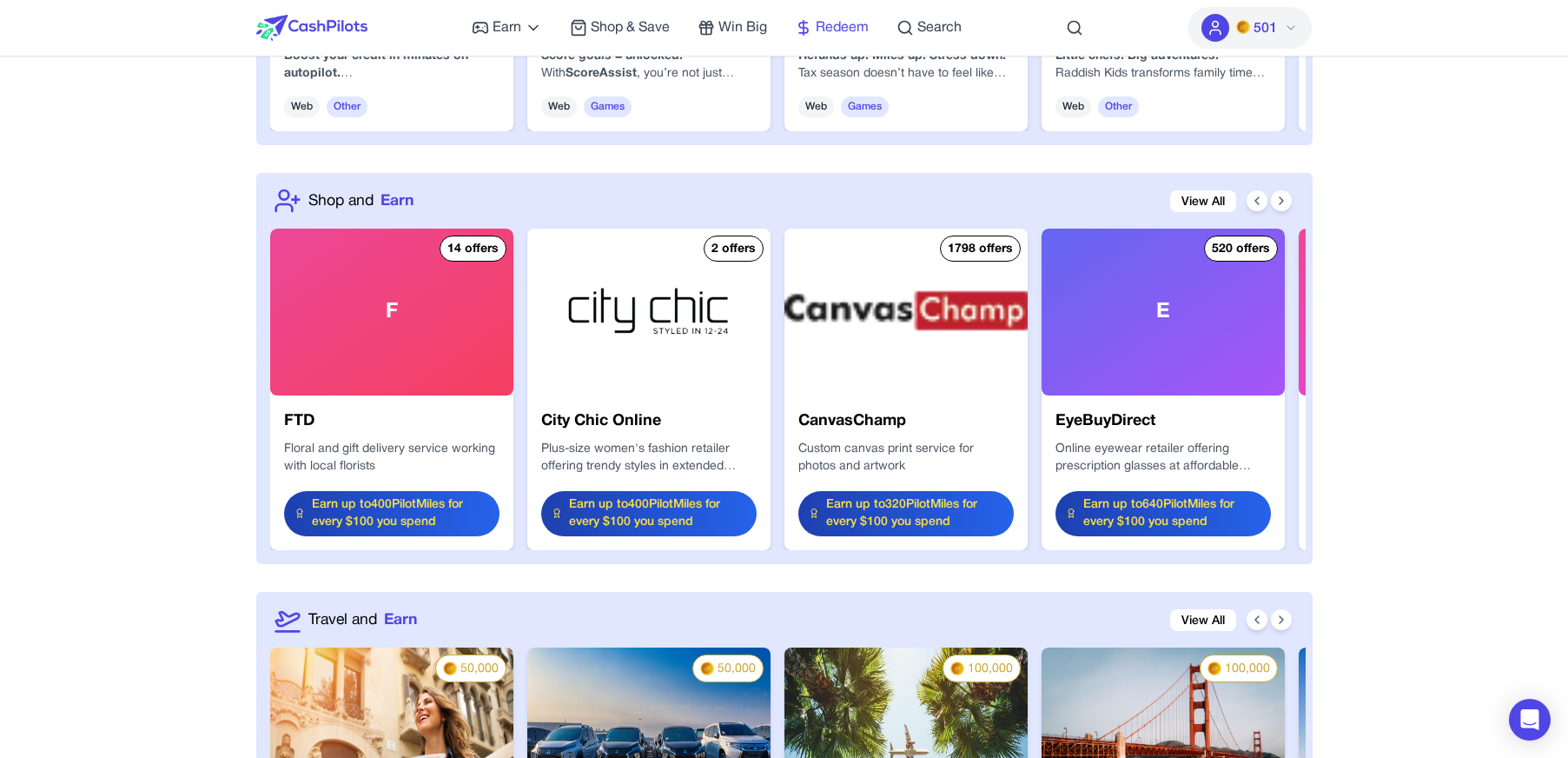
click at [824, 29] on span "Redeem" at bounding box center [842, 27] width 53 height 21
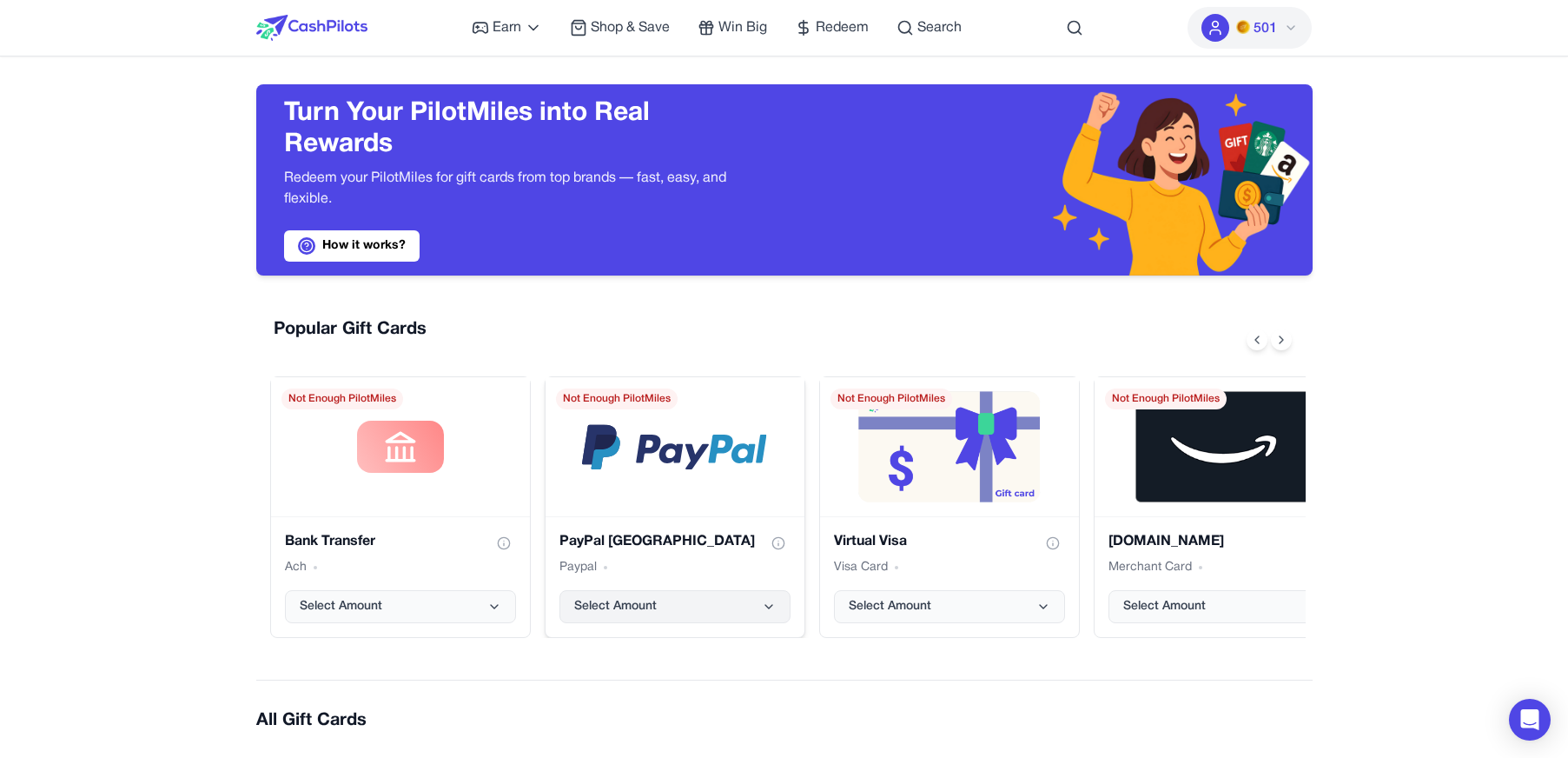
click at [687, 607] on button "Select Amount" at bounding box center [675, 606] width 231 height 33
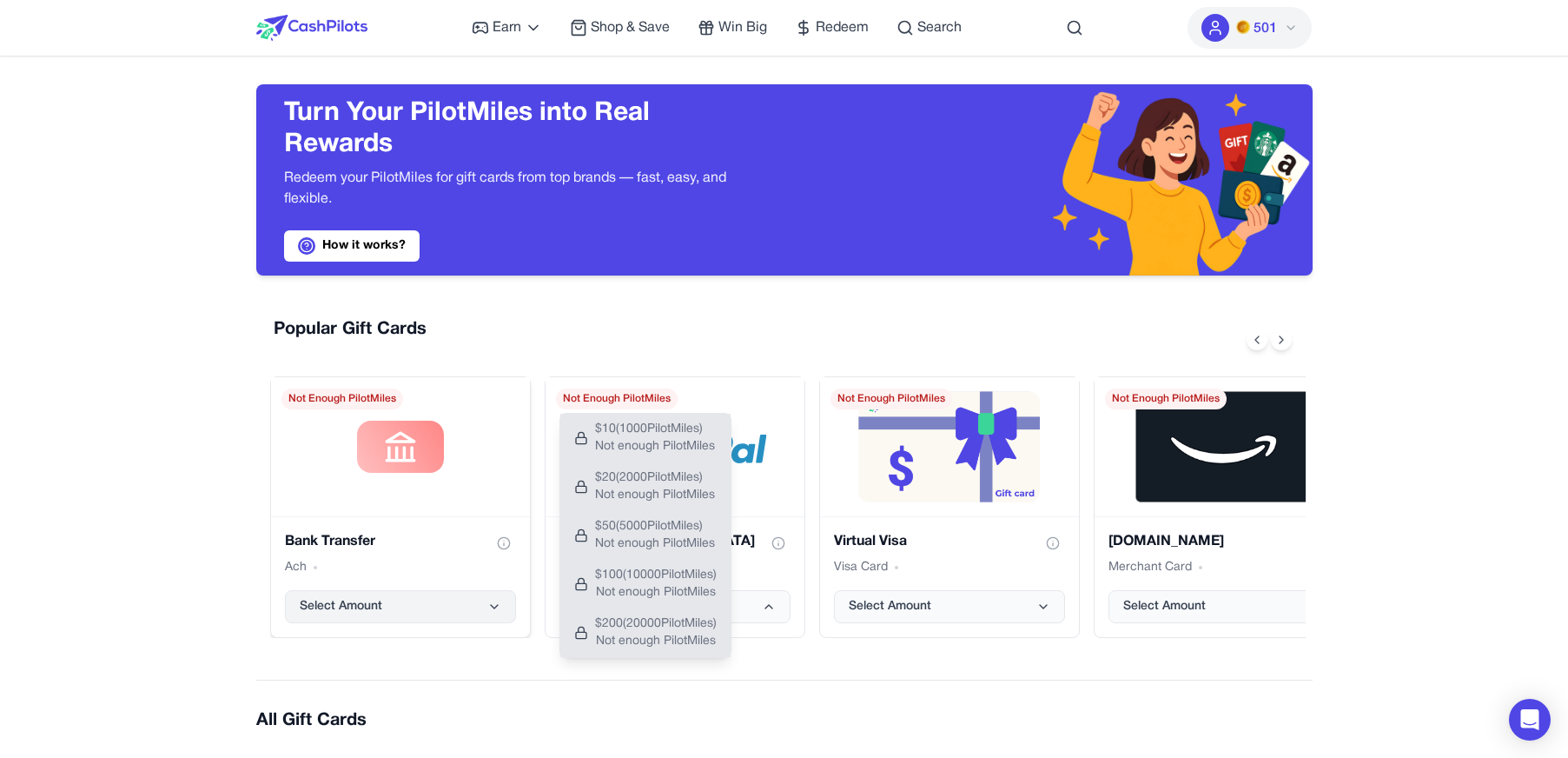
click at [475, 600] on button "Select Amount" at bounding box center [400, 606] width 231 height 33
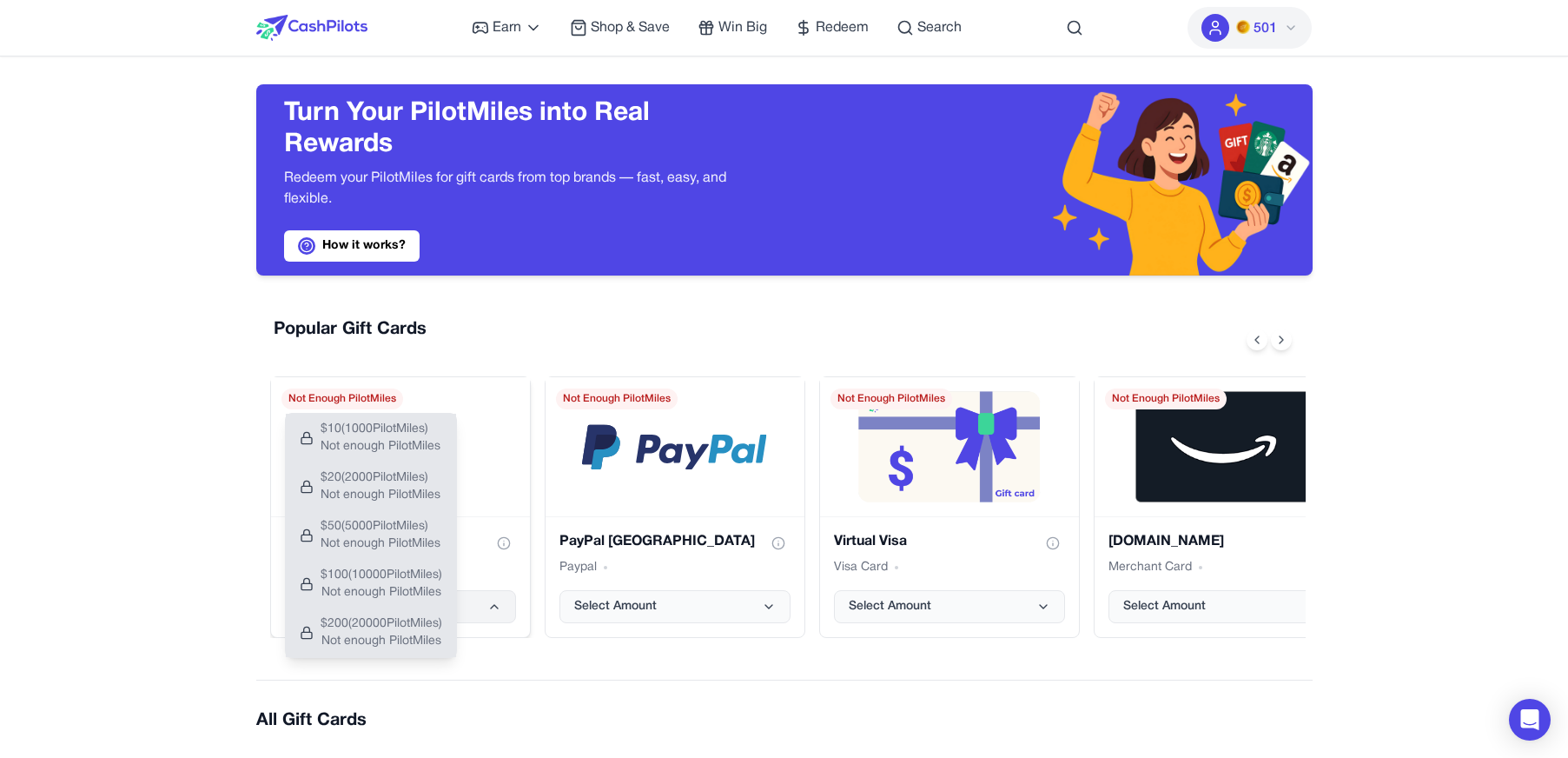
click at [477, 607] on button "Select Amount" at bounding box center [400, 606] width 231 height 33
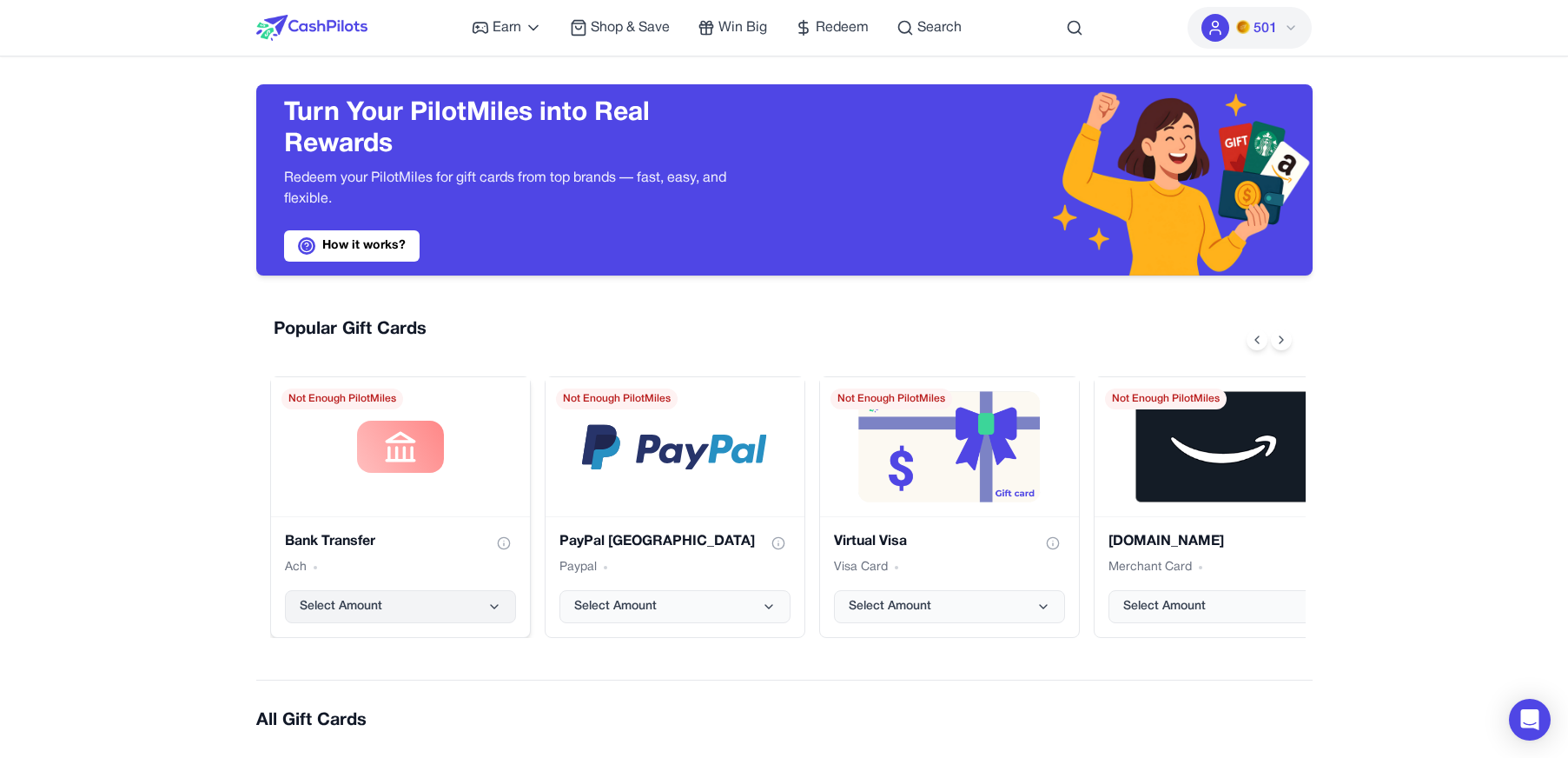
click at [477, 607] on button "Select Amount" at bounding box center [400, 606] width 231 height 33
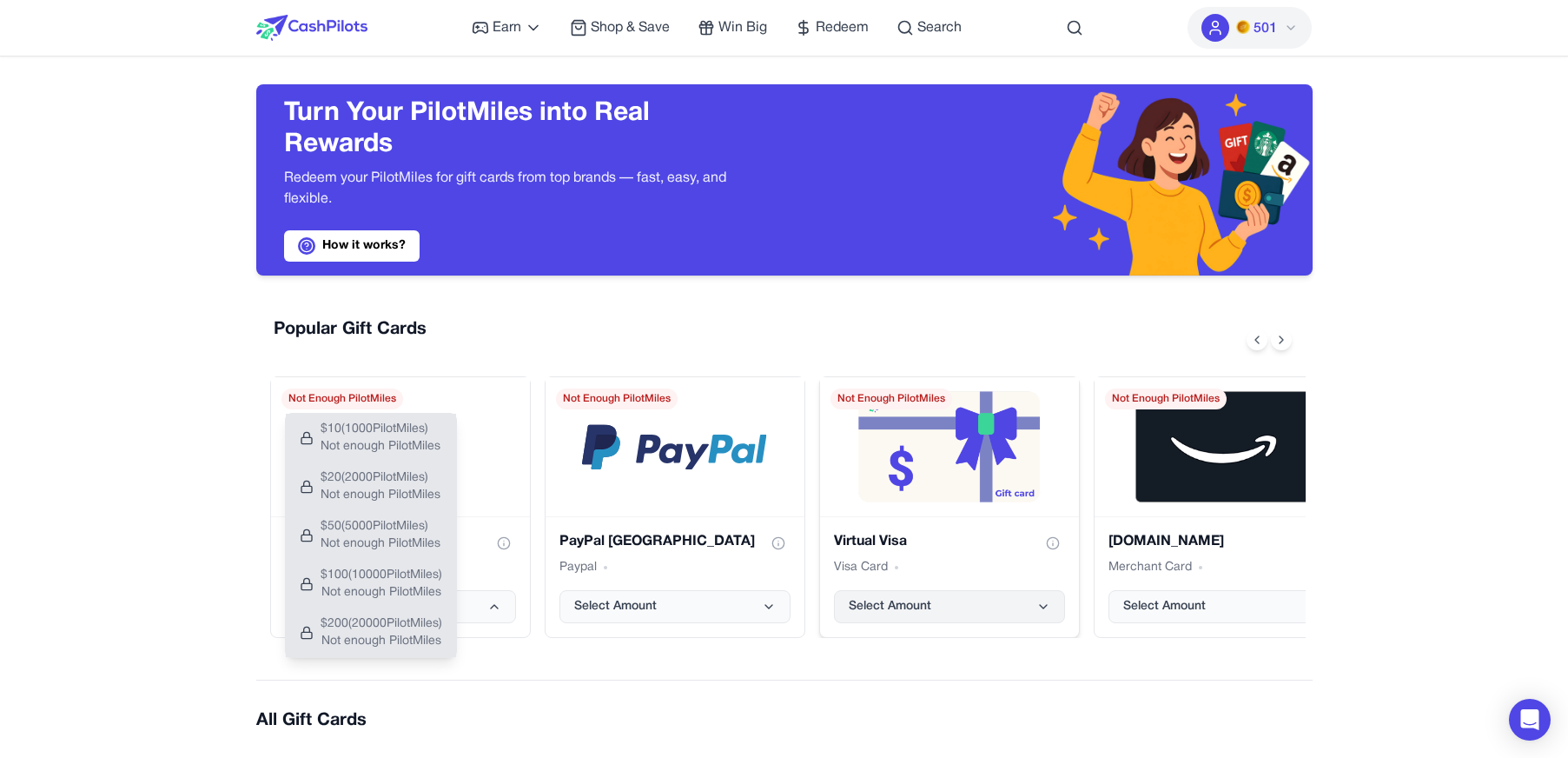
click at [1016, 592] on button "Select Amount" at bounding box center [949, 606] width 231 height 33
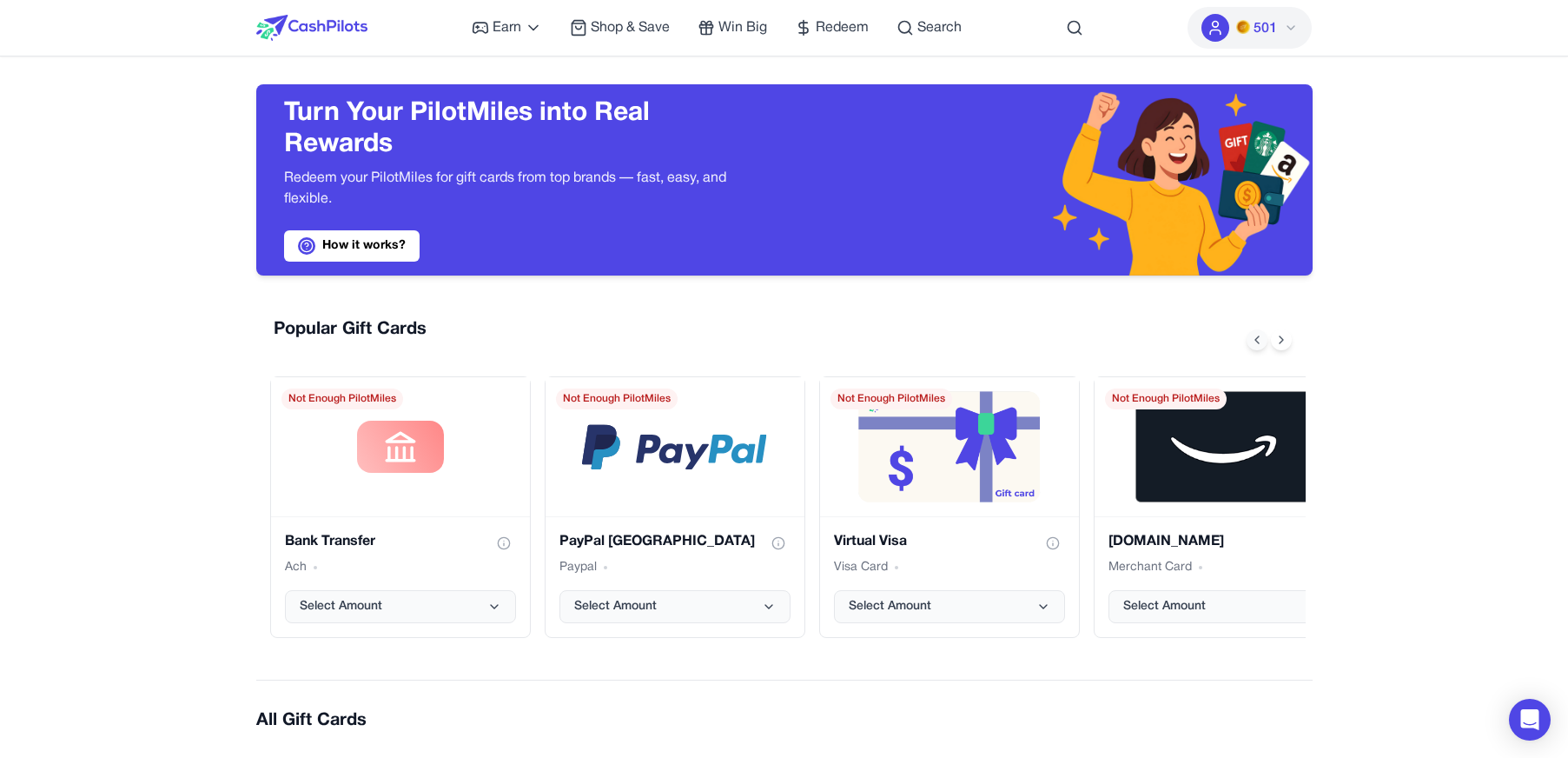
drag, startPoint x: 1295, startPoint y: 338, endPoint x: 1263, endPoint y: 338, distance: 32.0
click at [1294, 338] on div "Popular Gift Cards" at bounding box center [788, 340] width 1036 height 45
click at [1263, 338] on icon at bounding box center [1257, 339] width 14 height 14
click at [1276, 340] on icon at bounding box center [1282, 339] width 14 height 14
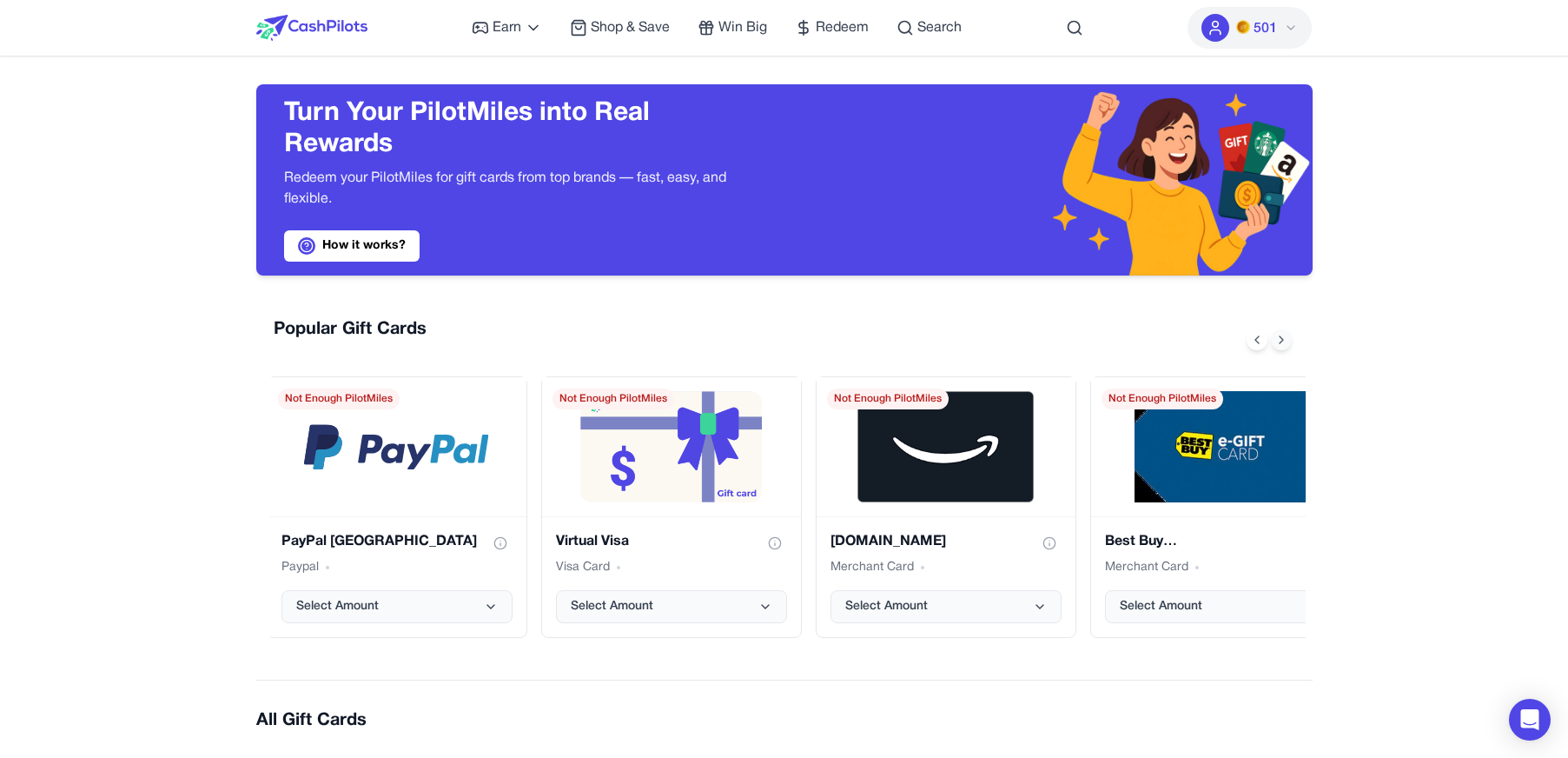
click at [1276, 340] on icon at bounding box center [1282, 339] width 14 height 14
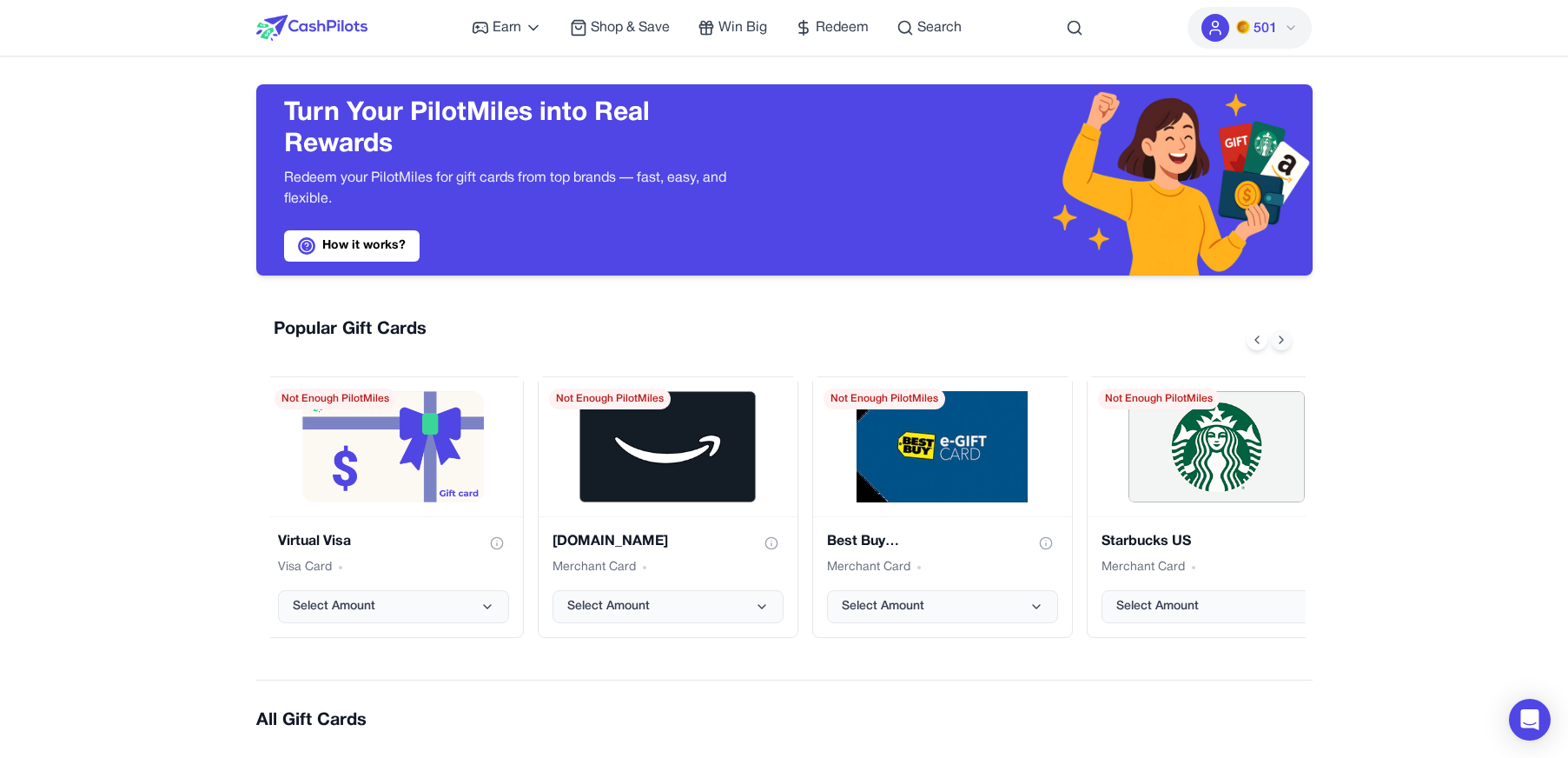
click at [1276, 340] on icon at bounding box center [1282, 339] width 14 height 14
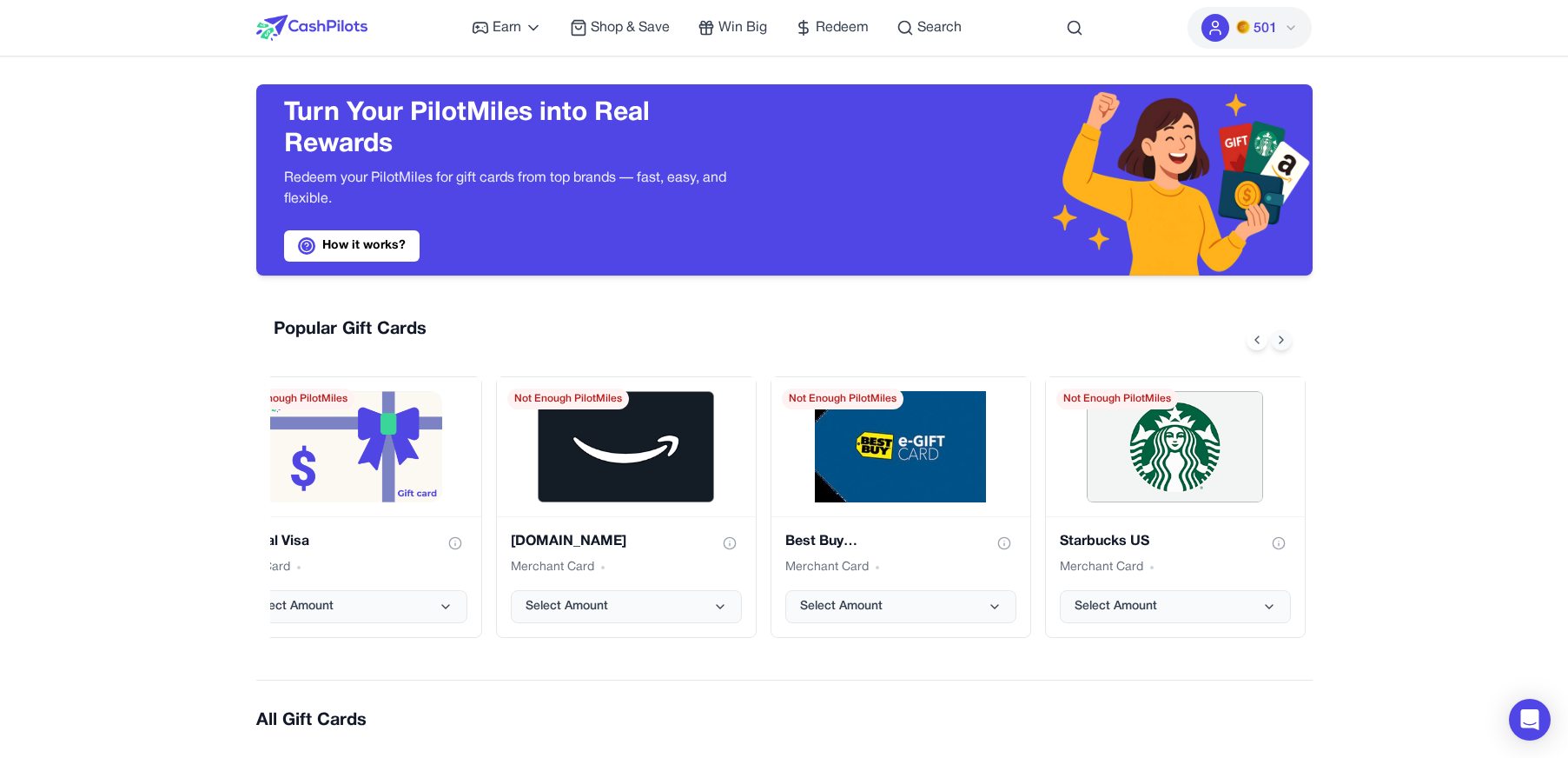
click at [1275, 340] on icon at bounding box center [1282, 339] width 14 height 14
click at [1152, 618] on button "Select Amount" at bounding box center [1175, 606] width 231 height 33
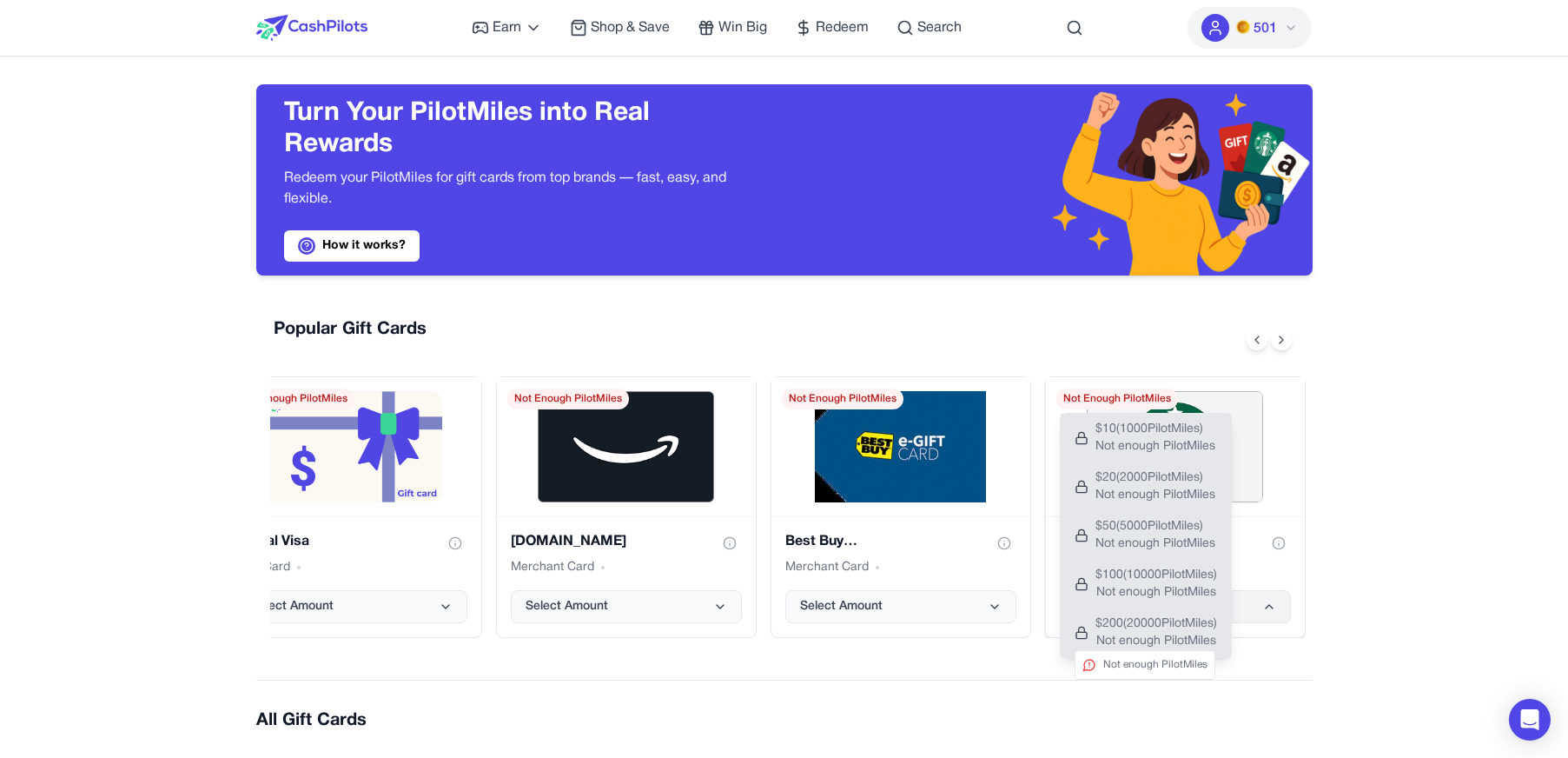
click at [1153, 614] on button "$ 200 ( 20000 PilotMiles) Not enough PilotMiles Not enough PilotMiles" at bounding box center [1146, 633] width 171 height 49
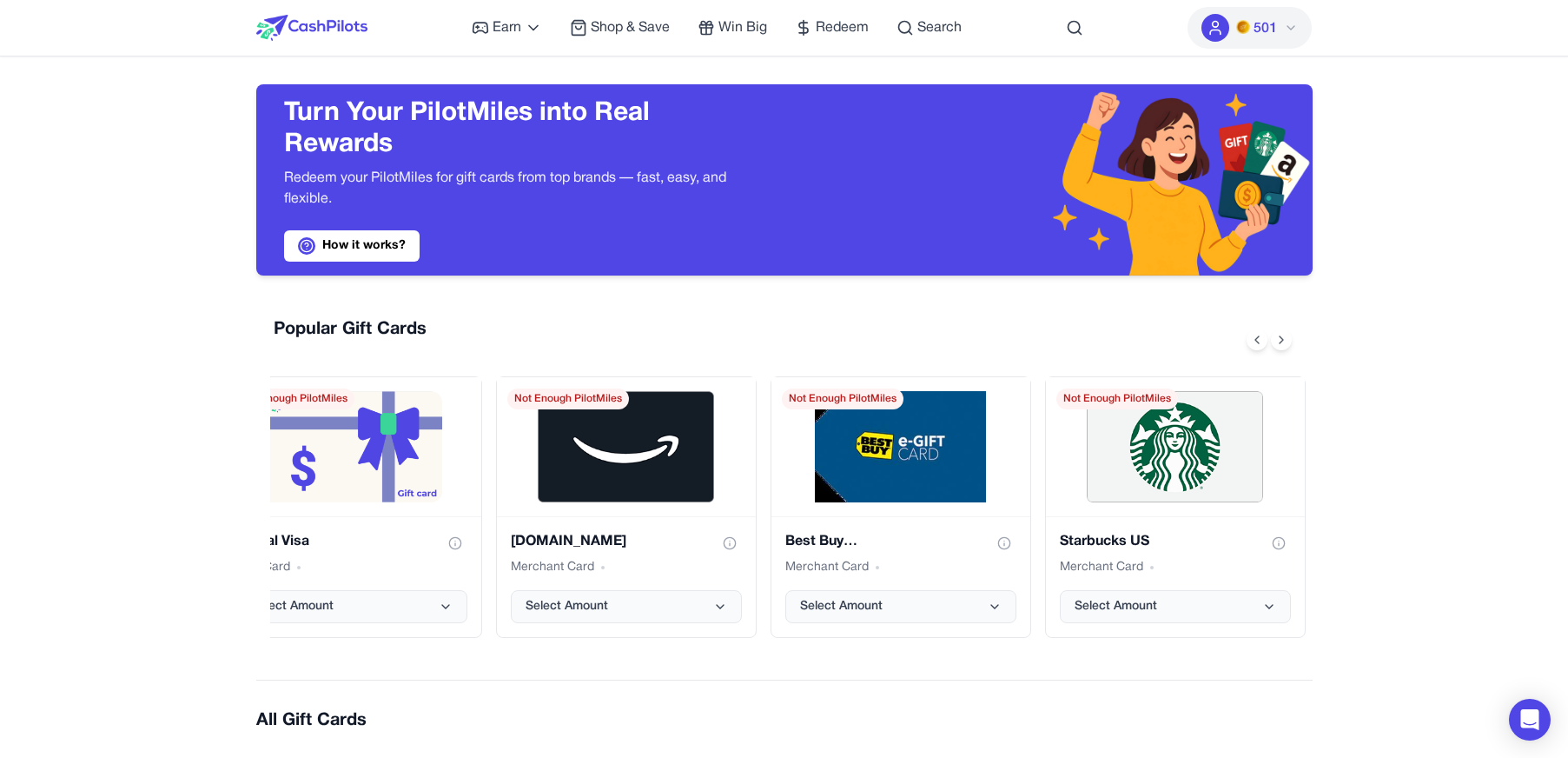
click at [530, 16] on div "Earn Play Games Enjoy fun games and earn Try New App Test new app for rewards T…" at bounding box center [717, 27] width 490 height 56
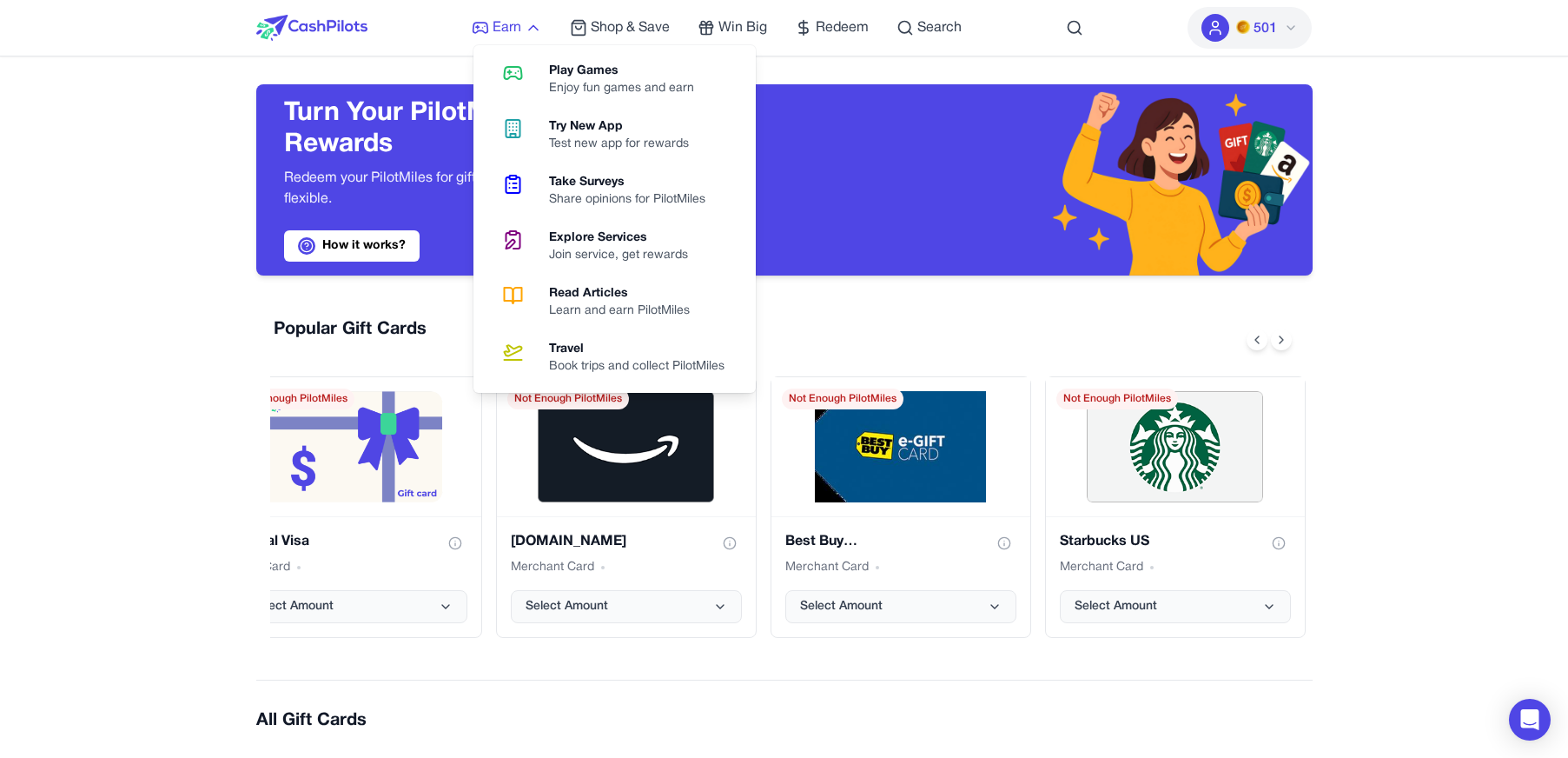
click at [530, 20] on icon at bounding box center [533, 27] width 17 height 17
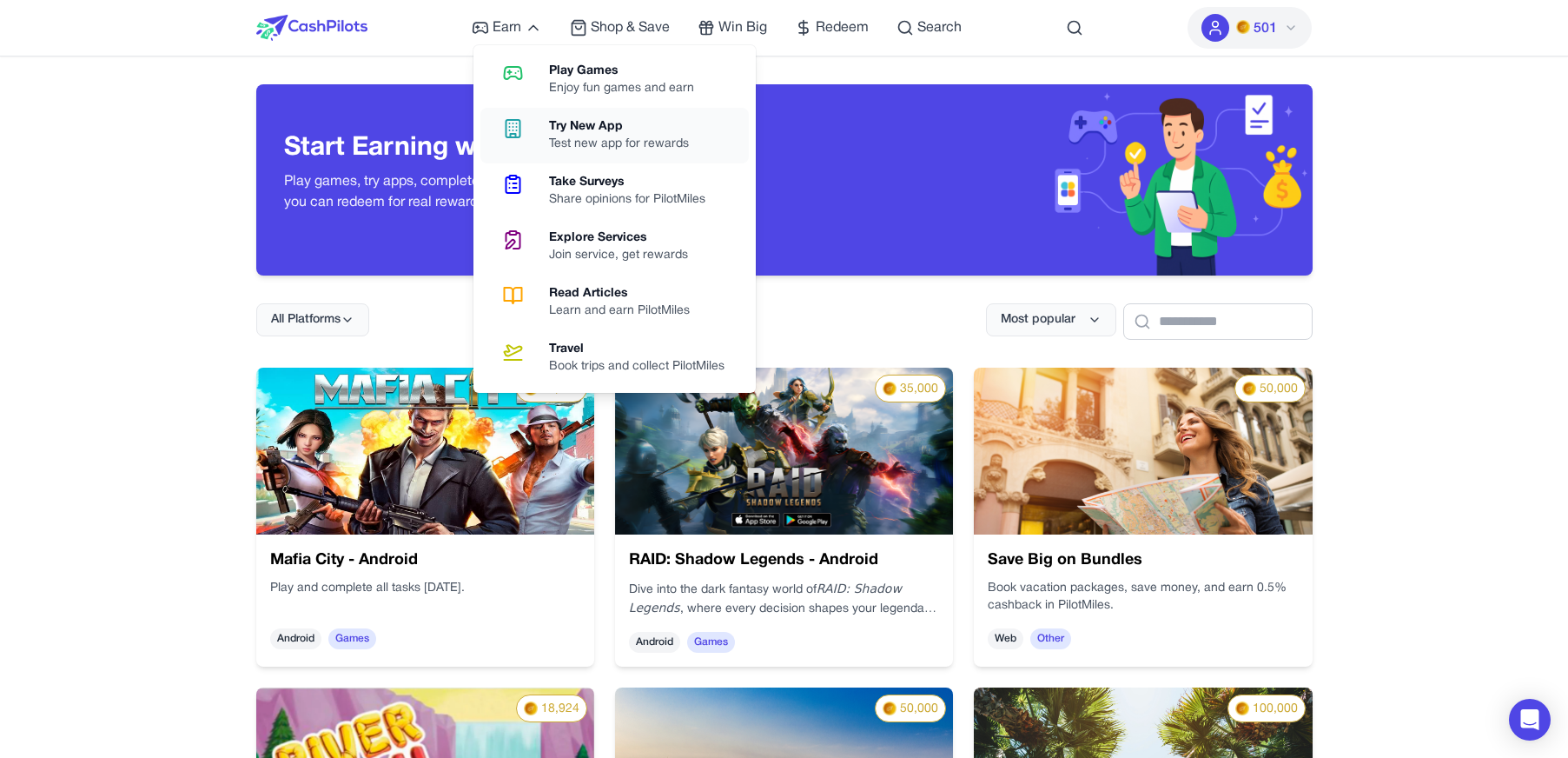
click at [552, 147] on div "Test new app for rewards" at bounding box center [626, 144] width 154 height 17
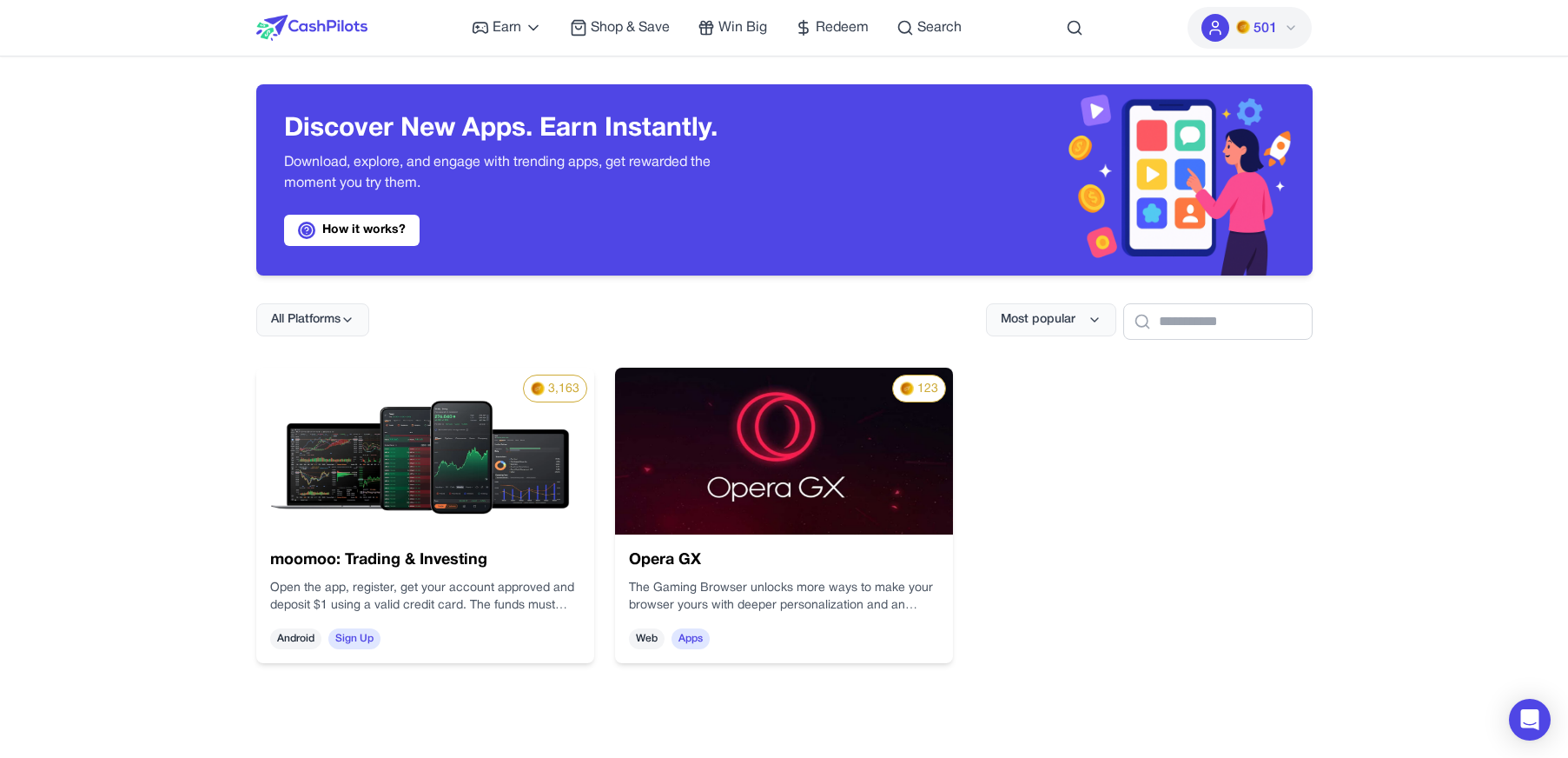
drag, startPoint x: 538, startPoint y: 495, endPoint x: 529, endPoint y: 510, distance: 17.5
click at [537, 496] on img at bounding box center [425, 451] width 338 height 167
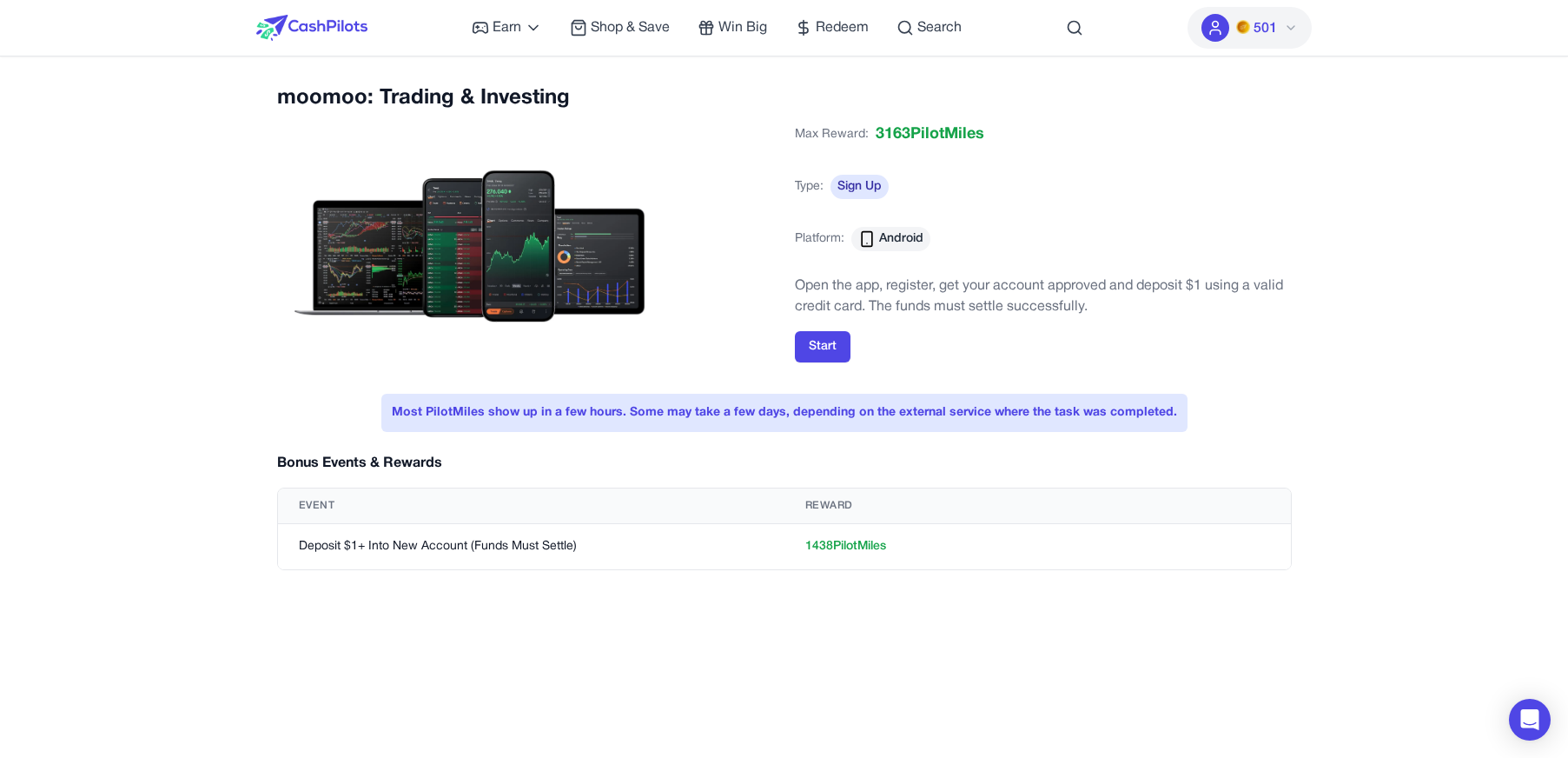
click at [344, 22] on img at bounding box center [312, 28] width 111 height 26
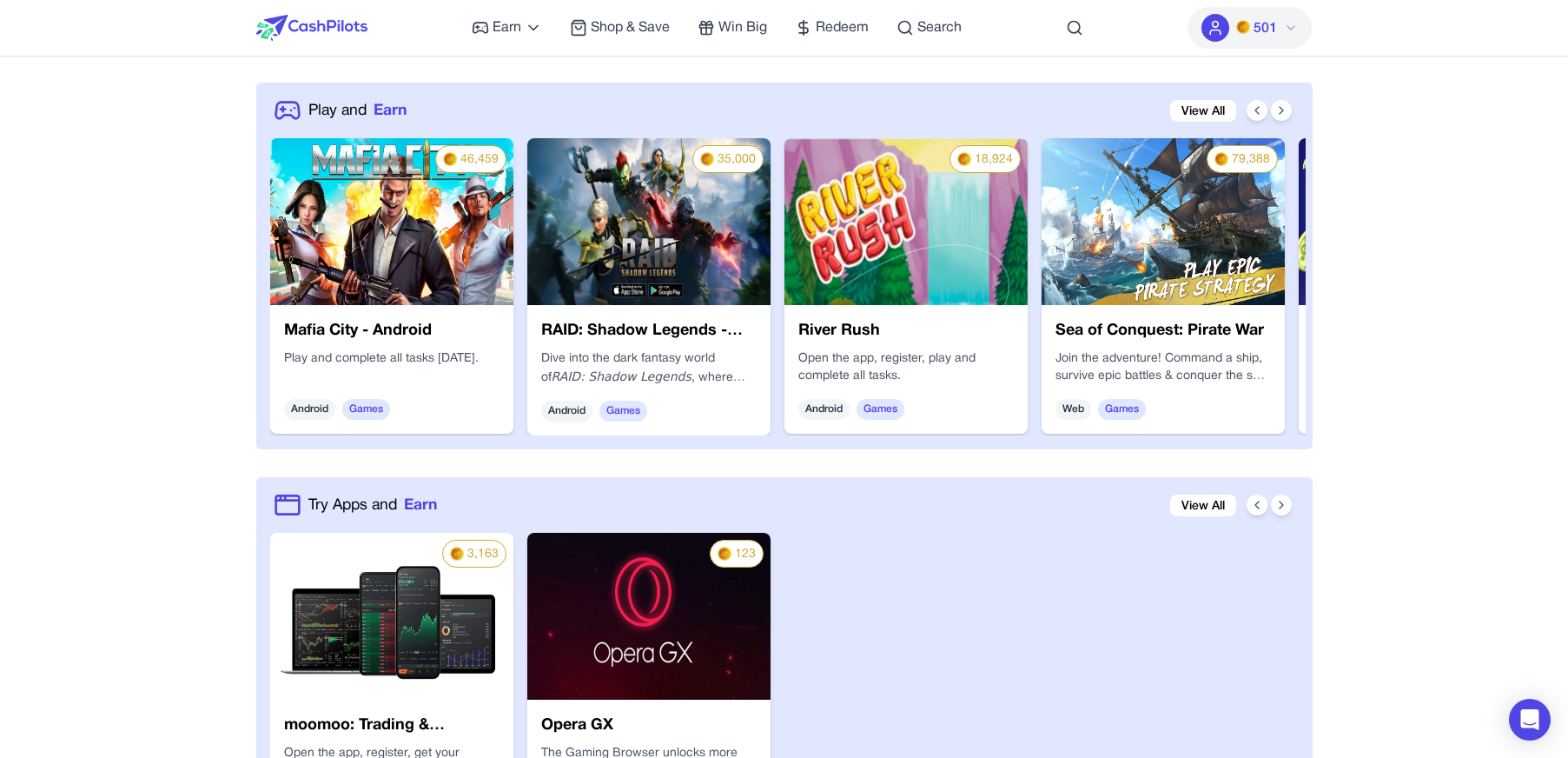
scroll to position [589, 0]
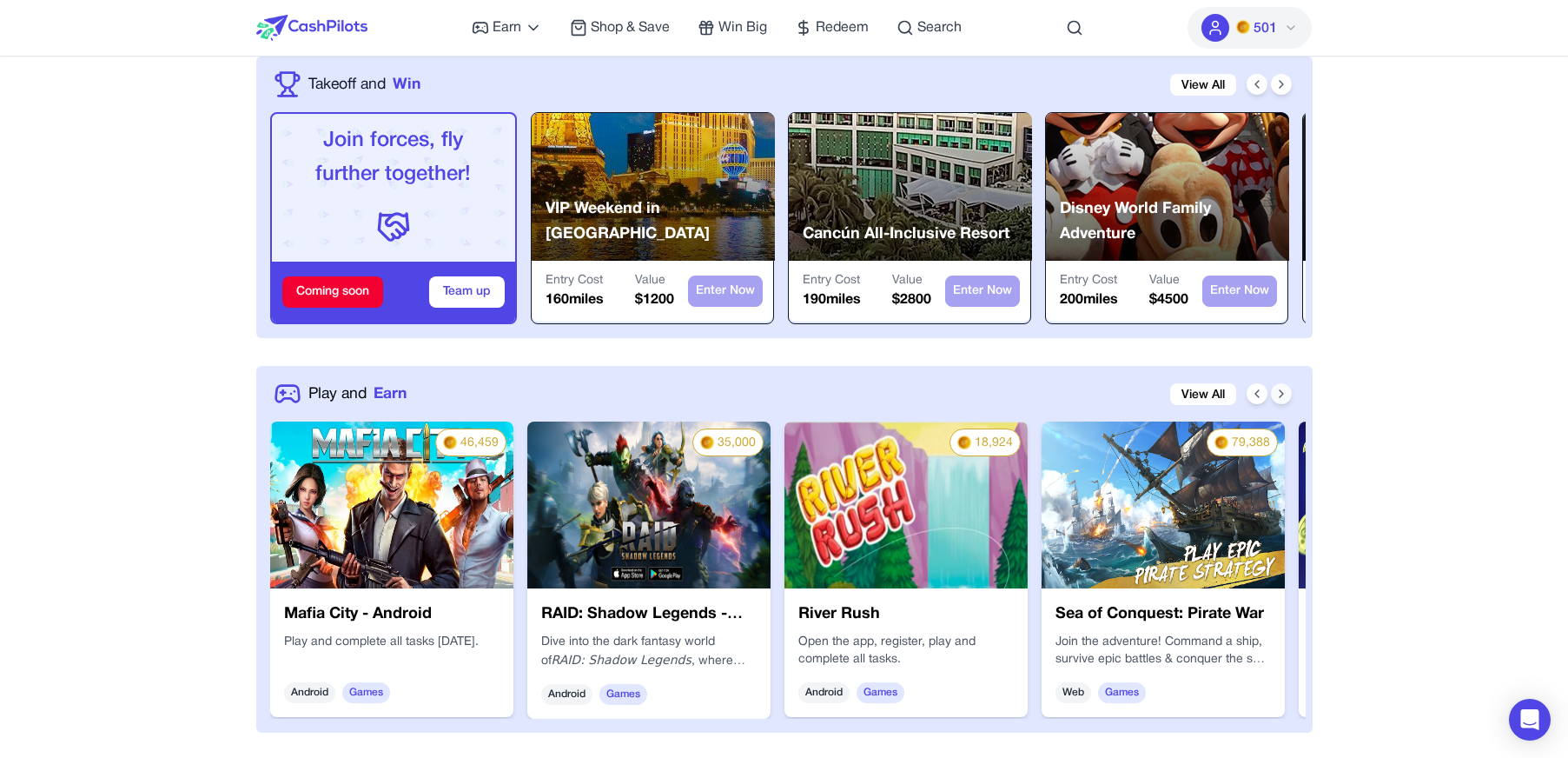
click at [1282, 399] on icon at bounding box center [1282, 393] width 14 height 14
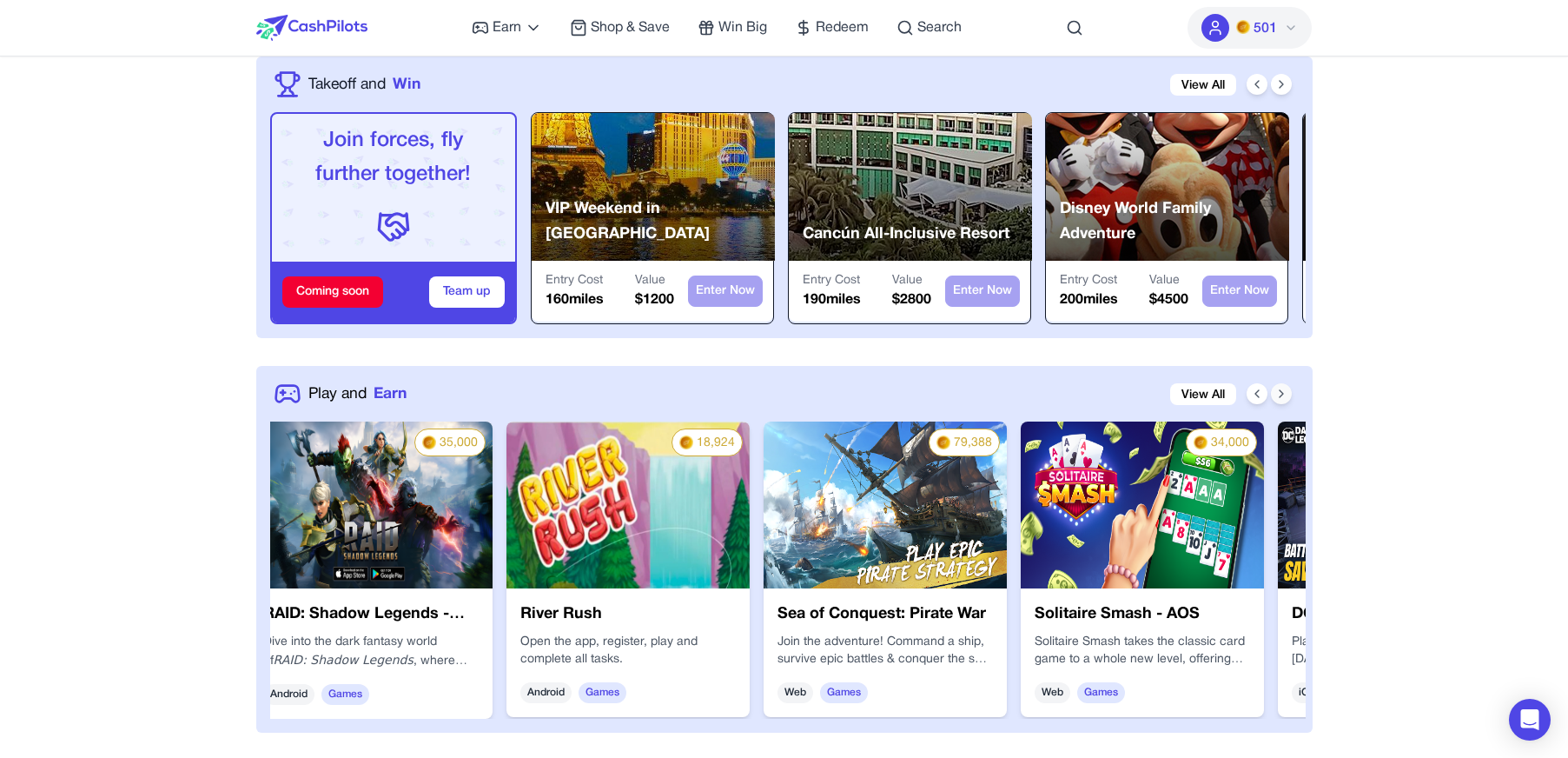
click at [1282, 400] on icon at bounding box center [1282, 393] width 14 height 14
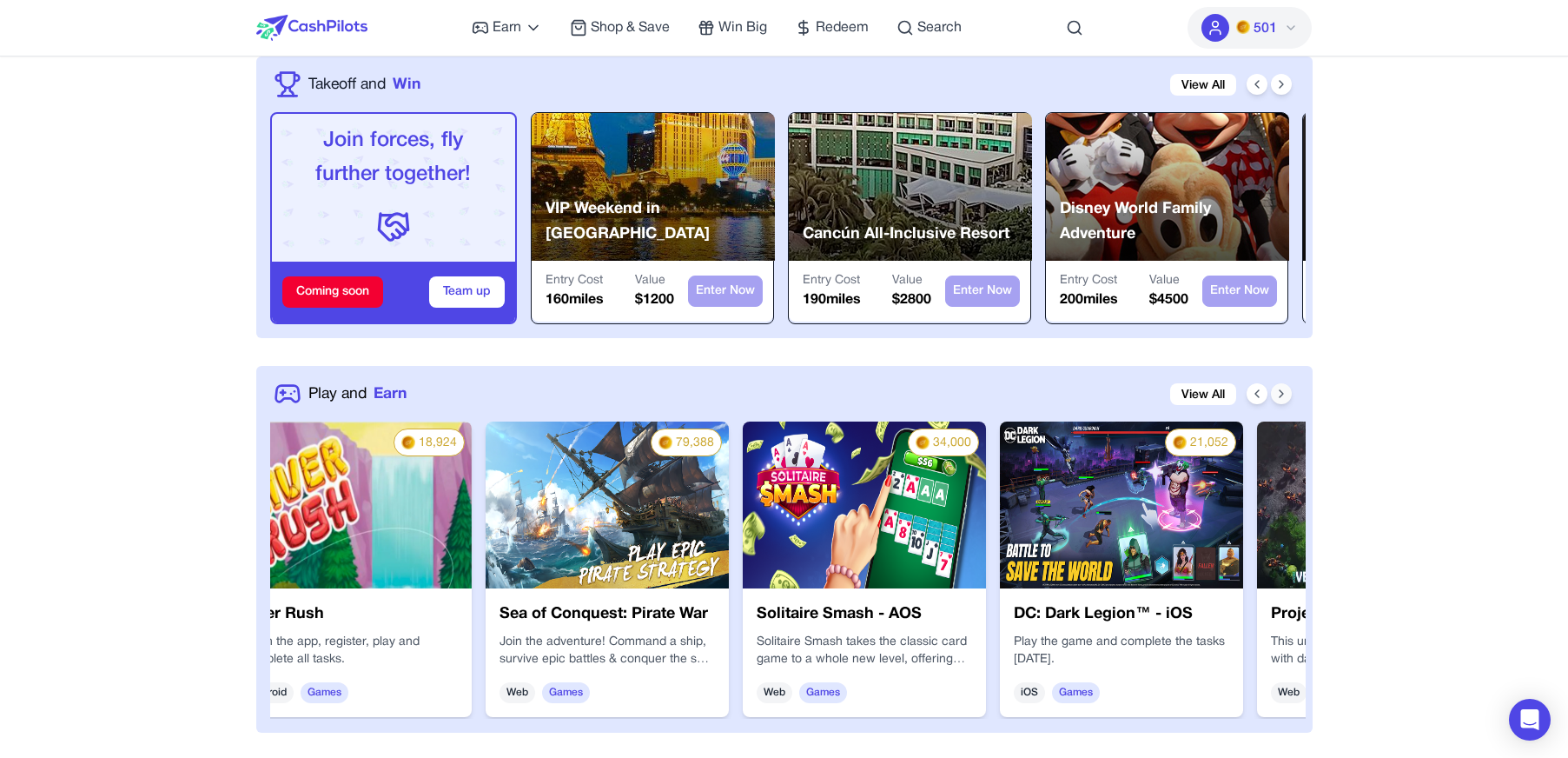
click at [1282, 400] on icon at bounding box center [1282, 393] width 14 height 14
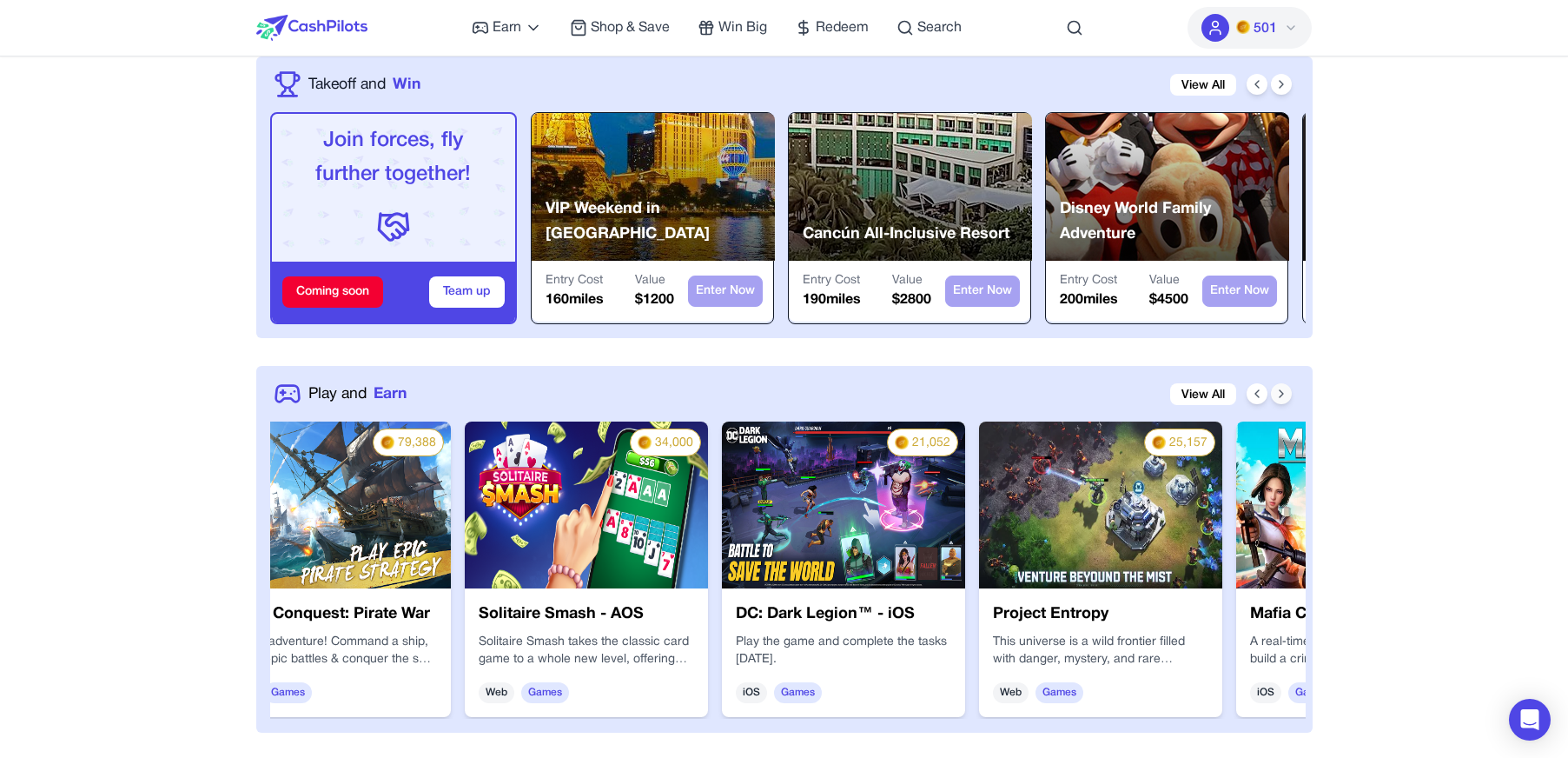
click at [1282, 400] on icon at bounding box center [1282, 393] width 14 height 14
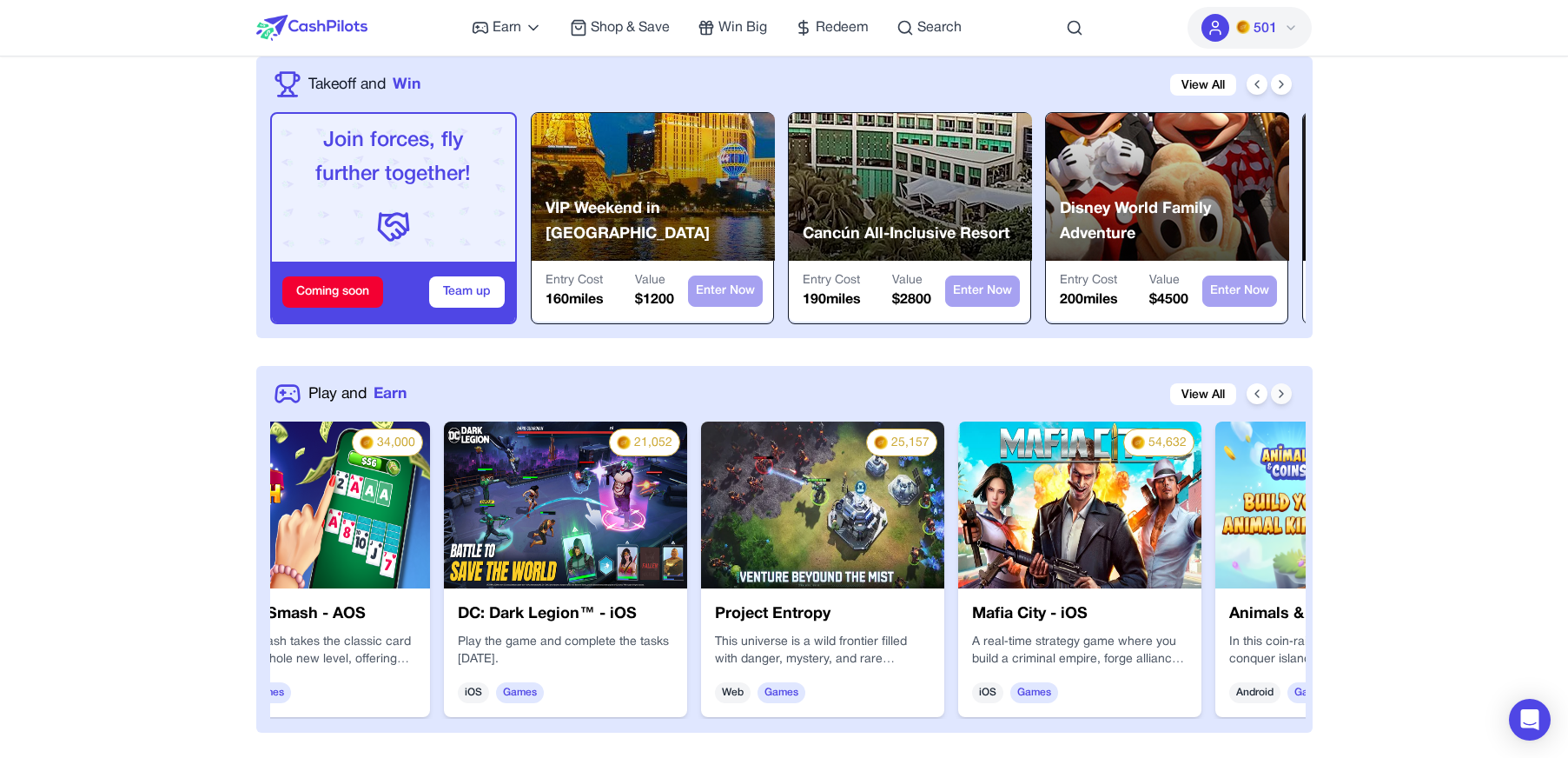
click at [1282, 400] on icon at bounding box center [1282, 393] width 14 height 14
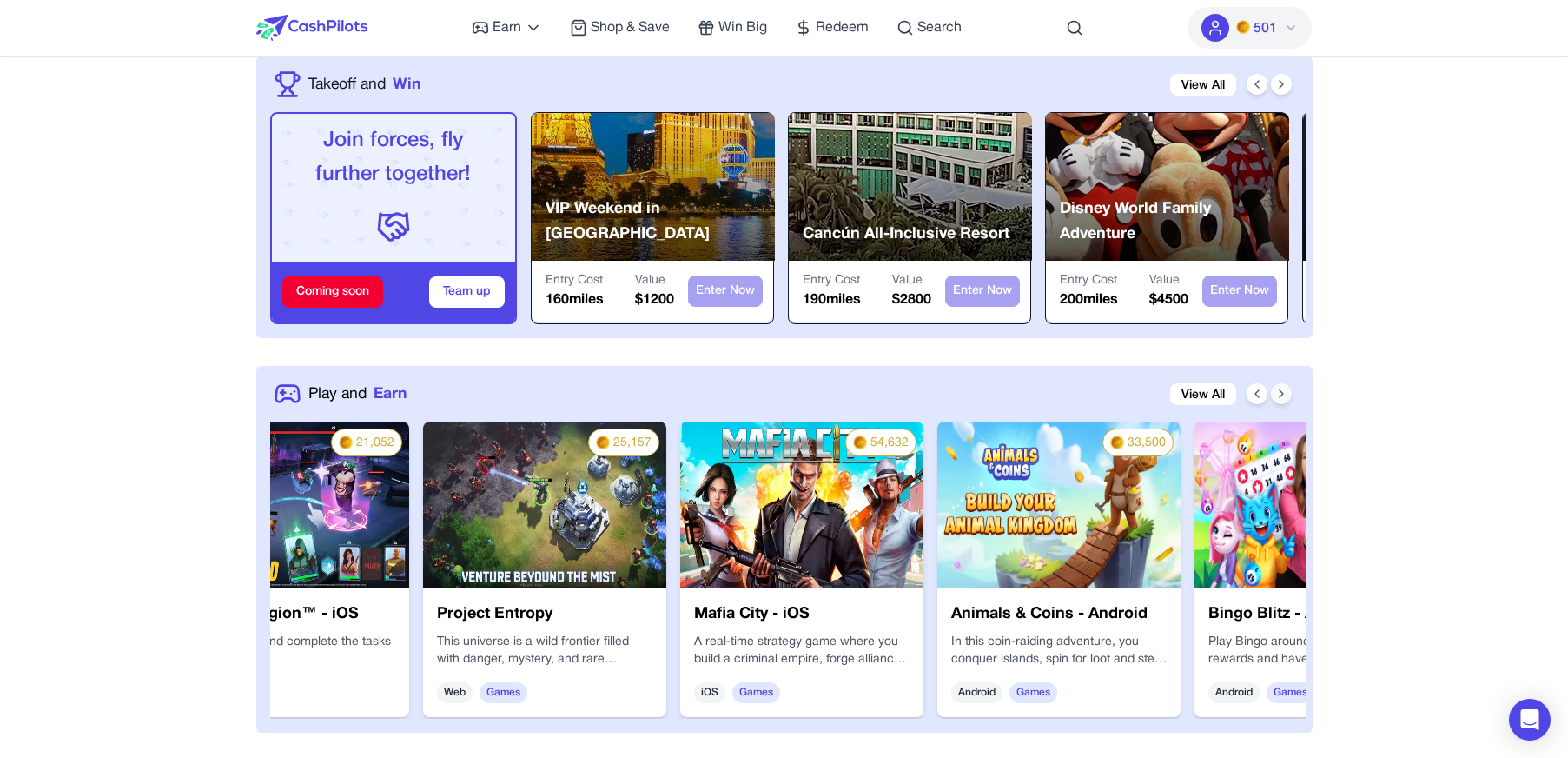
click at [1282, 400] on icon at bounding box center [1282, 393] width 14 height 14
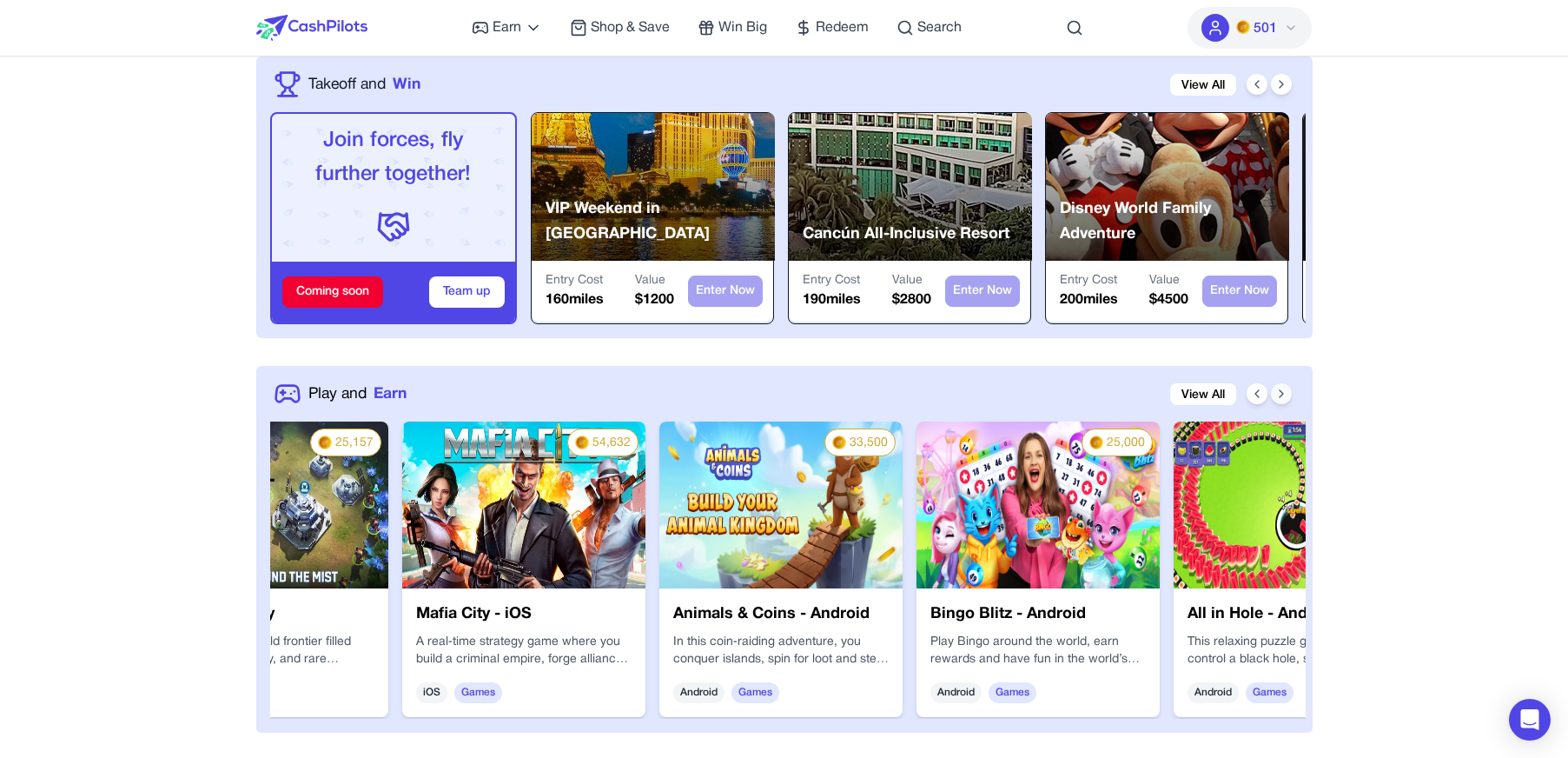
click at [1282, 400] on icon at bounding box center [1282, 393] width 14 height 14
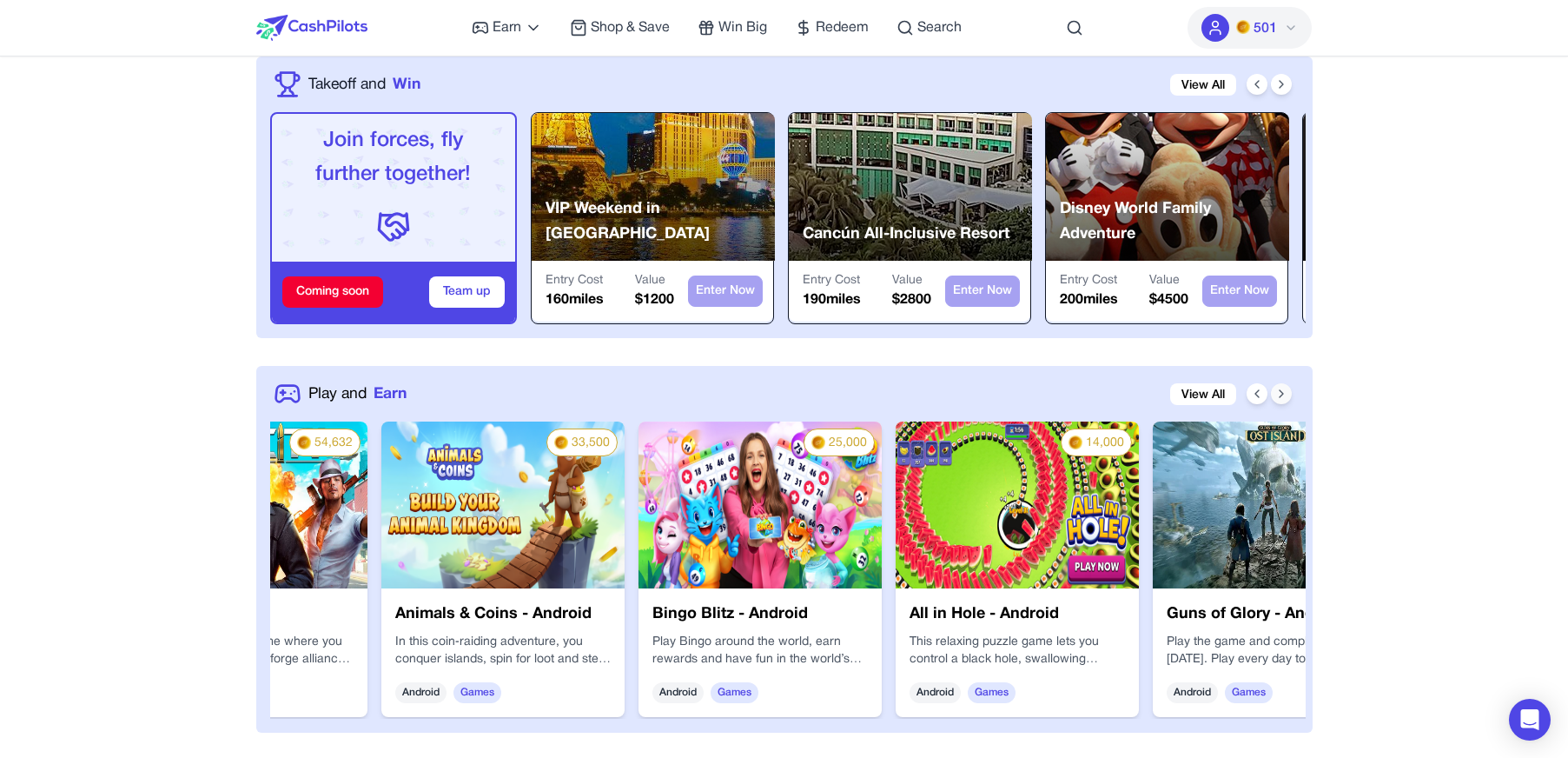
click at [1282, 400] on icon at bounding box center [1282, 393] width 14 height 14
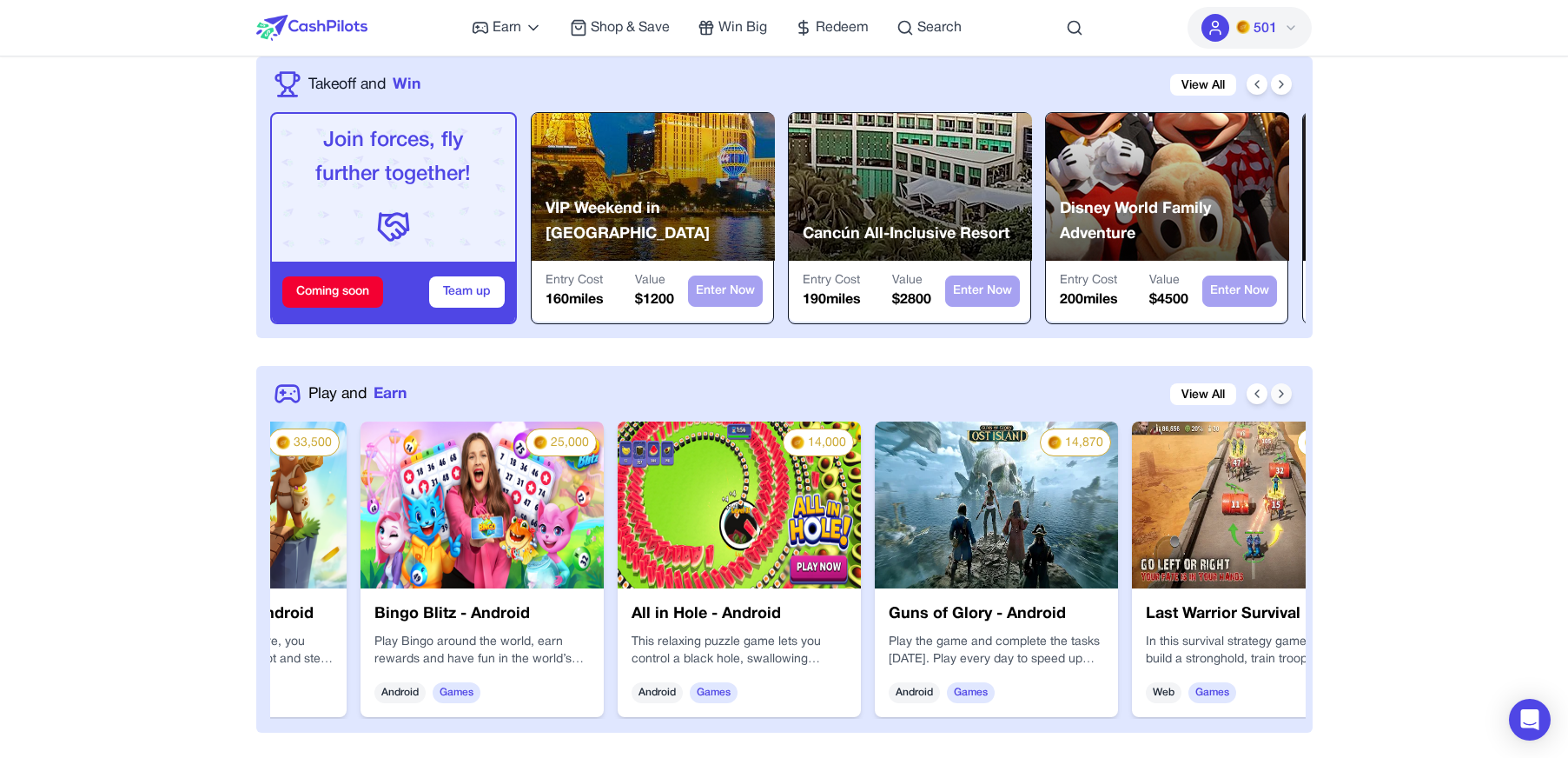
click at [1282, 400] on icon at bounding box center [1282, 393] width 14 height 14
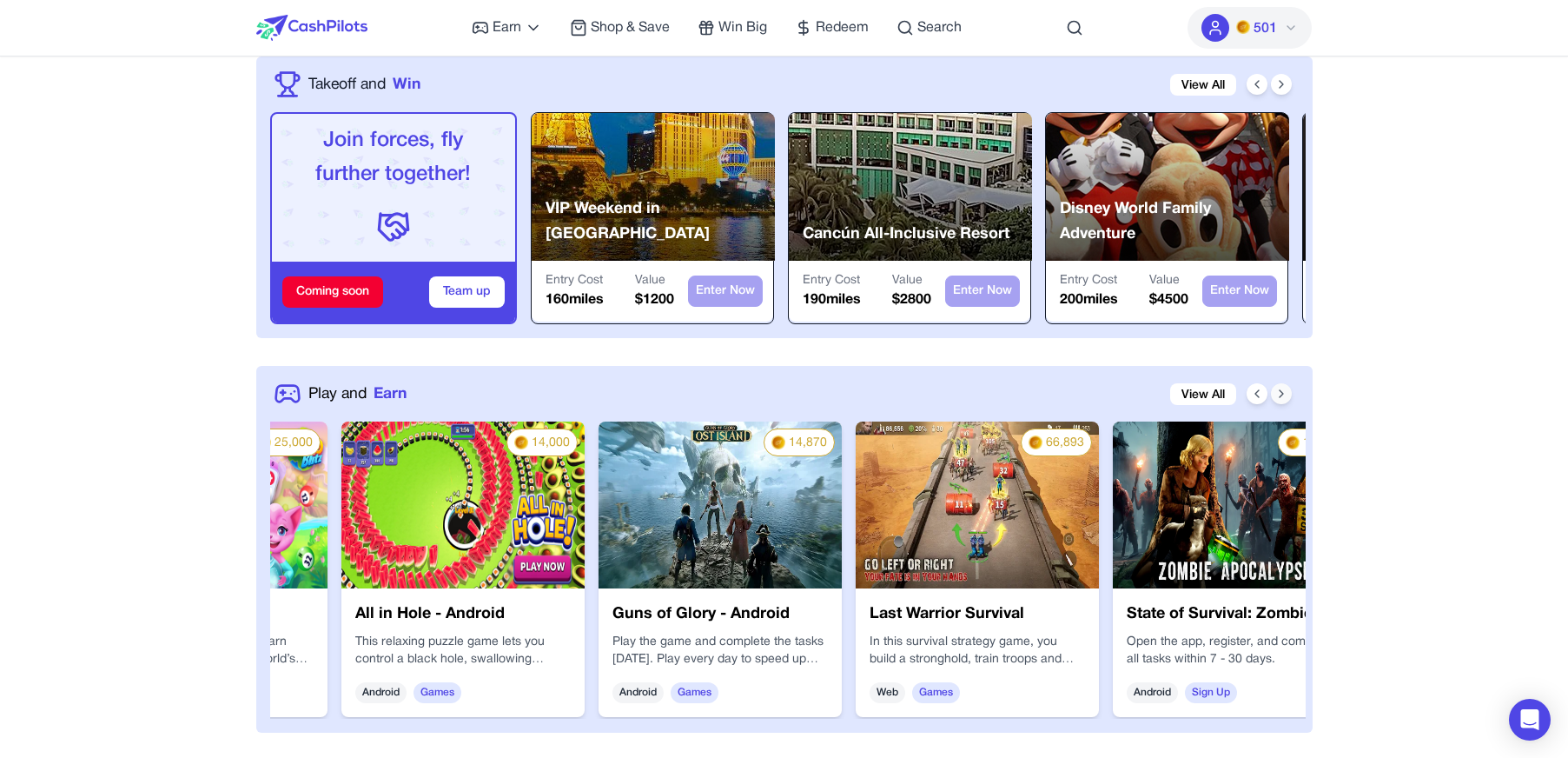
scroll to position [0, 2502]
